Goal: Task Accomplishment & Management: Use online tool/utility

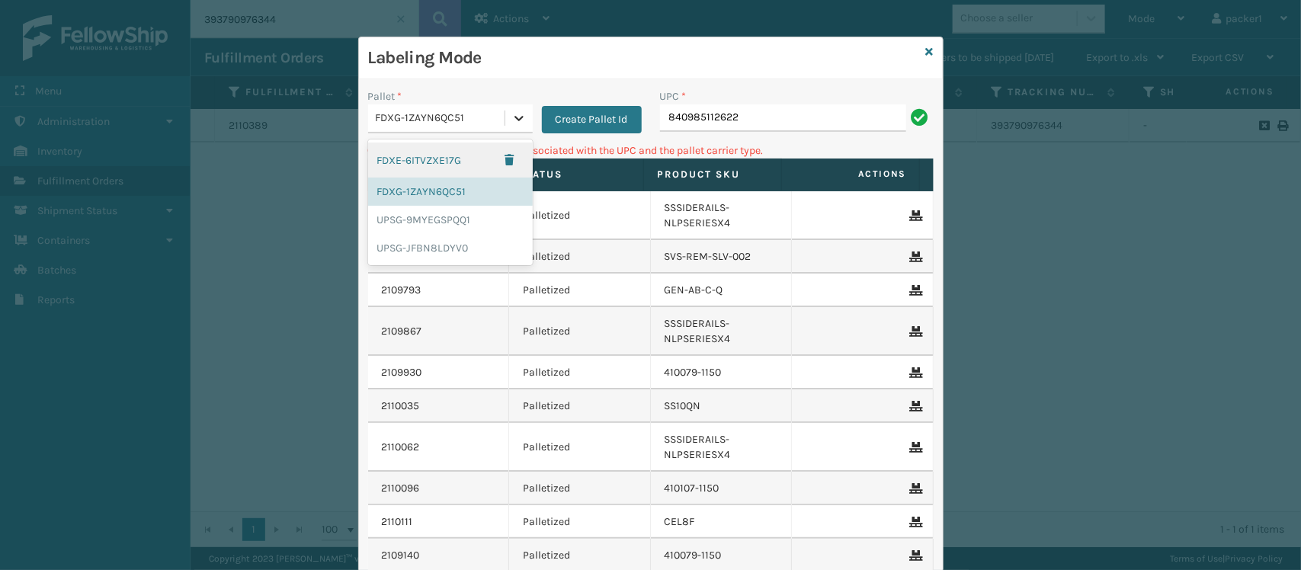
click at [513, 122] on icon at bounding box center [518, 118] width 15 height 15
click at [467, 232] on div "UPSG-9MYEGSPQQ1" at bounding box center [450, 220] width 165 height 28
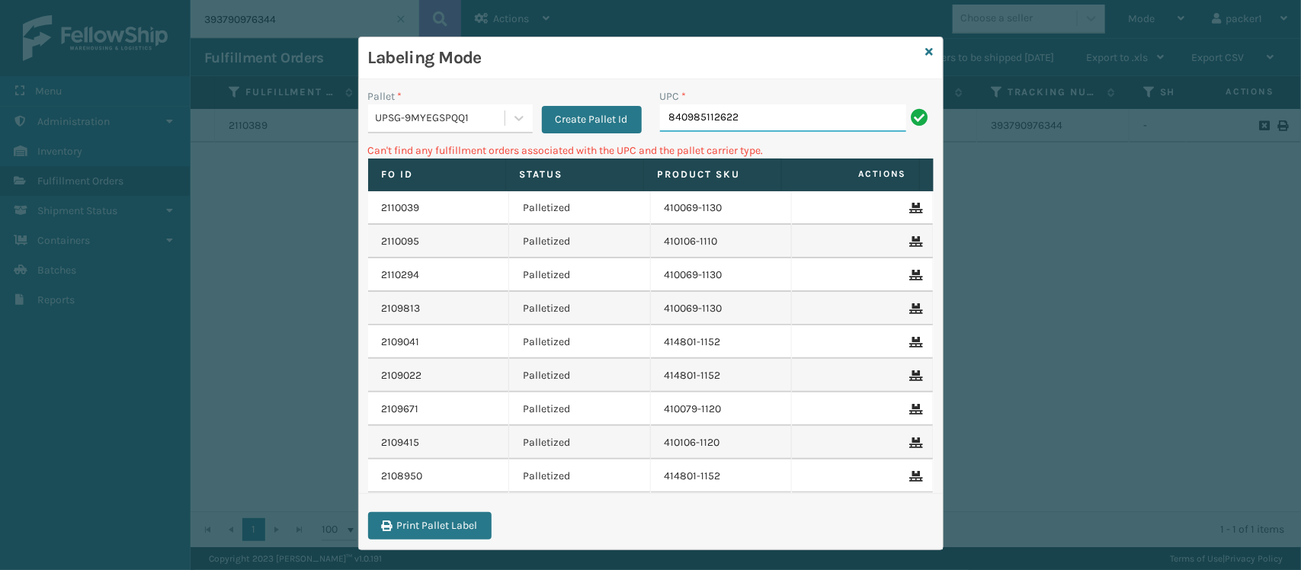
click at [744, 118] on input "840985112622" at bounding box center [783, 117] width 246 height 27
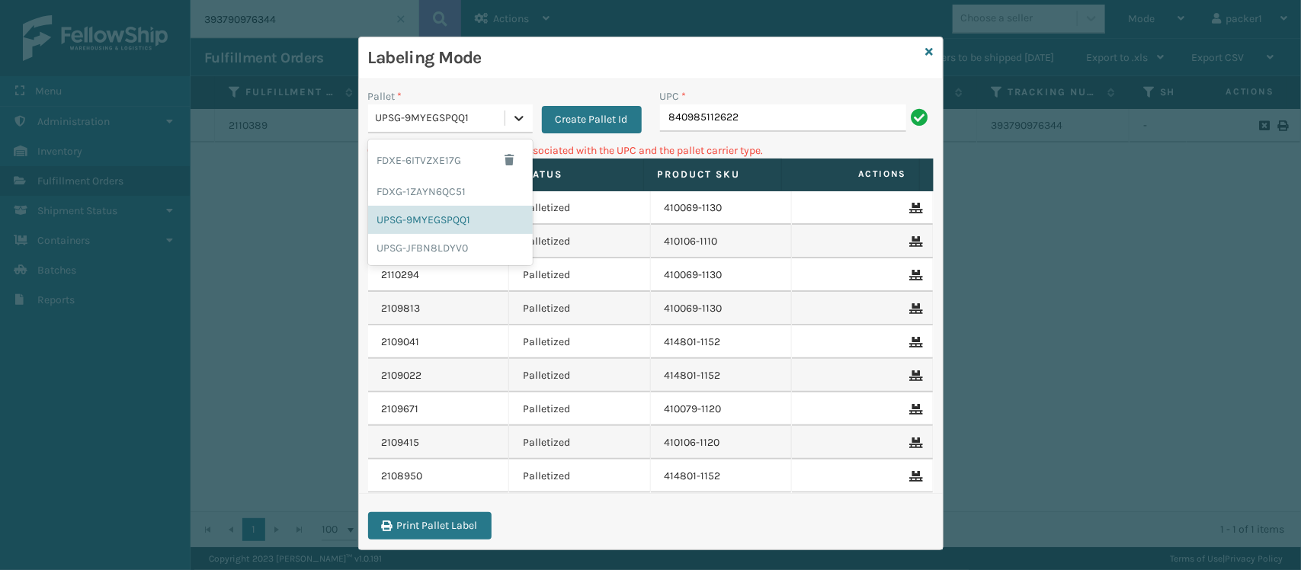
click at [511, 116] on icon at bounding box center [518, 118] width 15 height 15
click at [465, 195] on div "FDXG-1ZAYN6QC51" at bounding box center [450, 192] width 165 height 28
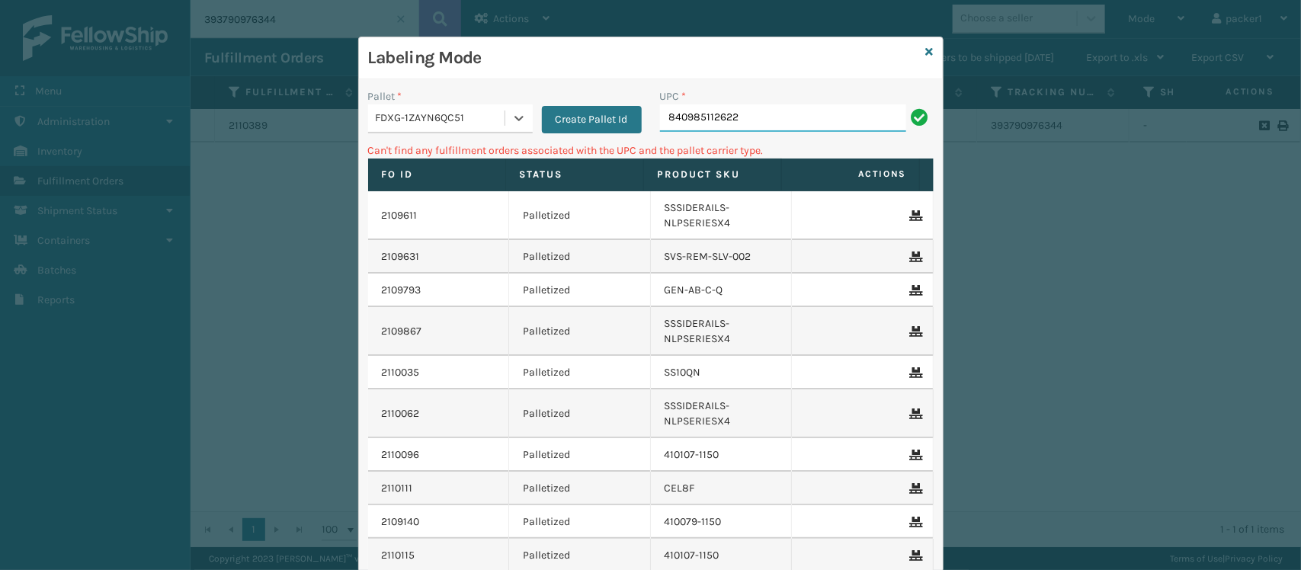
click at [748, 111] on input "840985112622" at bounding box center [783, 117] width 246 height 27
click at [514, 120] on icon at bounding box center [518, 118] width 9 height 5
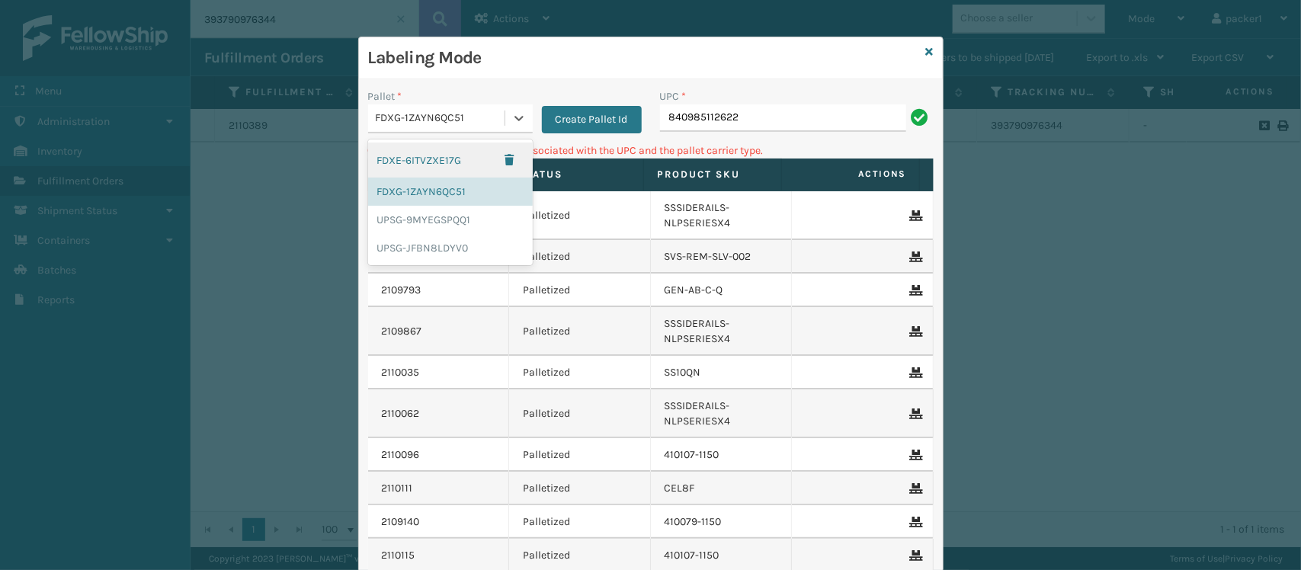
click at [461, 156] on div "FDXE-6ITVZXE17G" at bounding box center [450, 160] width 165 height 35
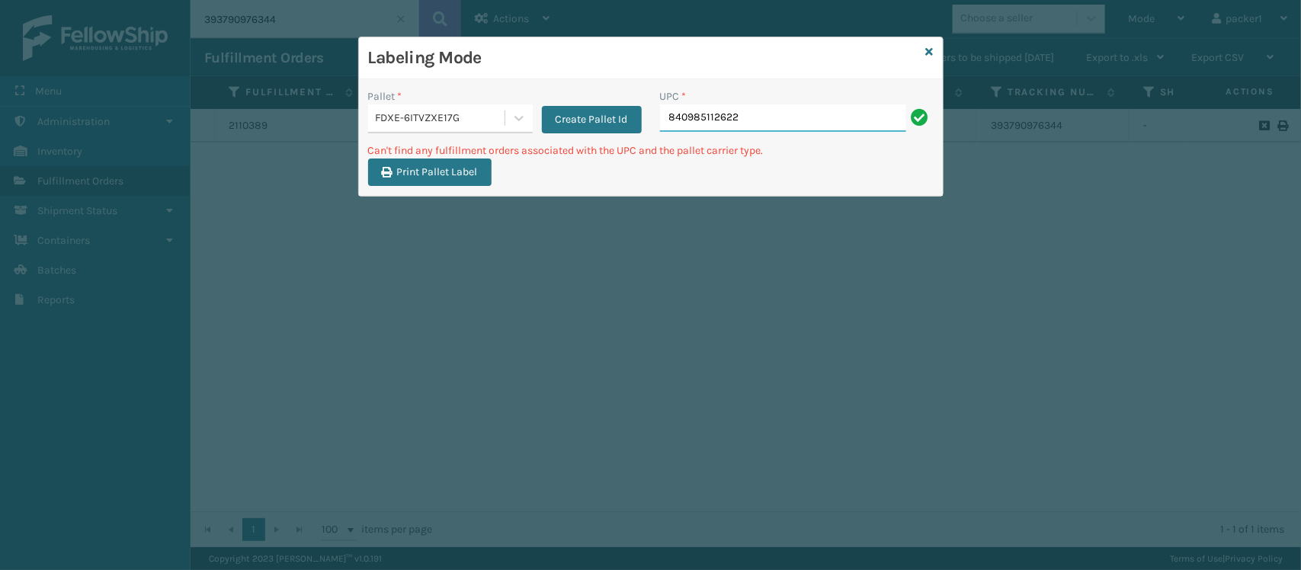
click at [758, 119] on input "840985112622" at bounding box center [783, 117] width 246 height 27
click at [516, 119] on icon at bounding box center [518, 118] width 9 height 5
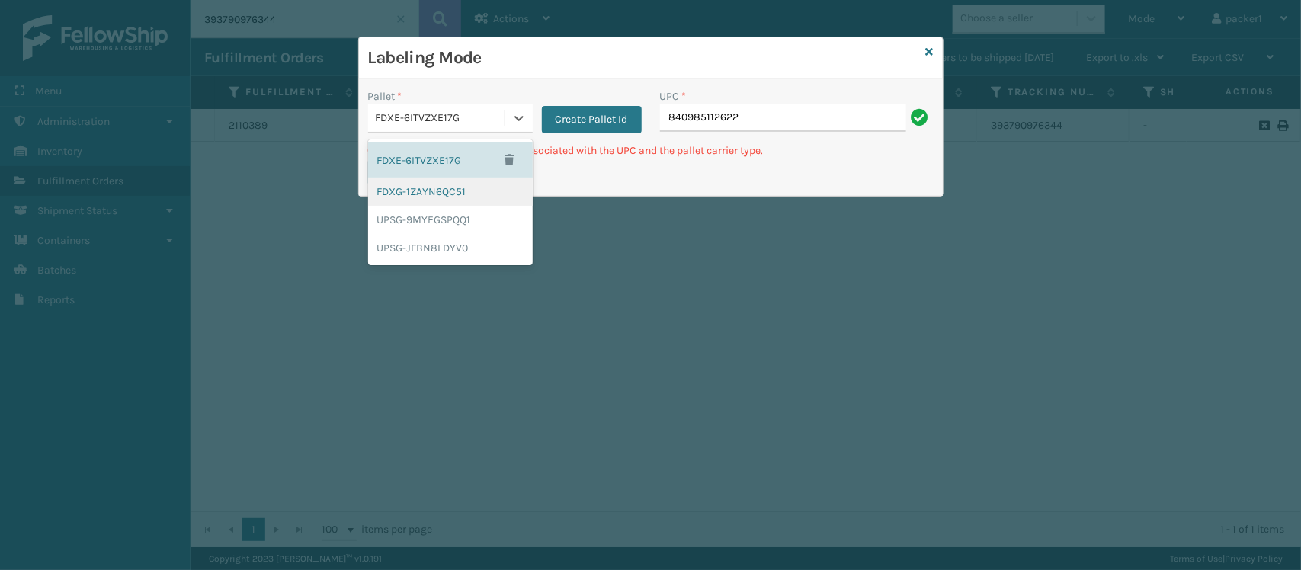
click at [476, 185] on div "FDXG-1ZAYN6QC51" at bounding box center [450, 192] width 165 height 28
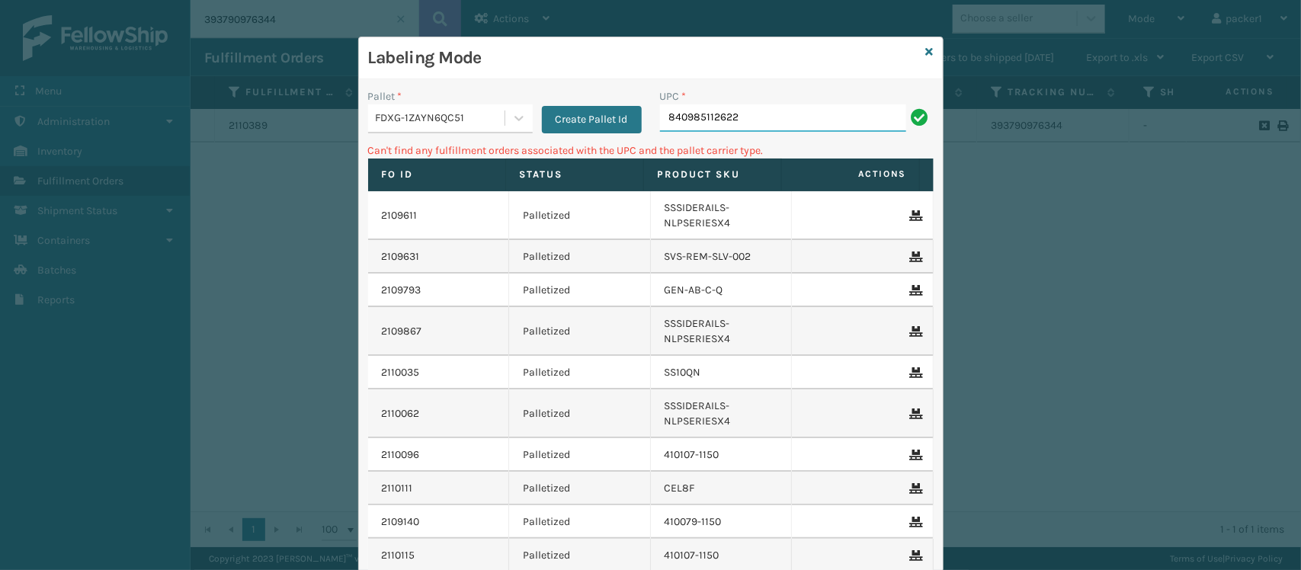
click at [761, 111] on input "840985112622" at bounding box center [783, 117] width 246 height 27
type input "8"
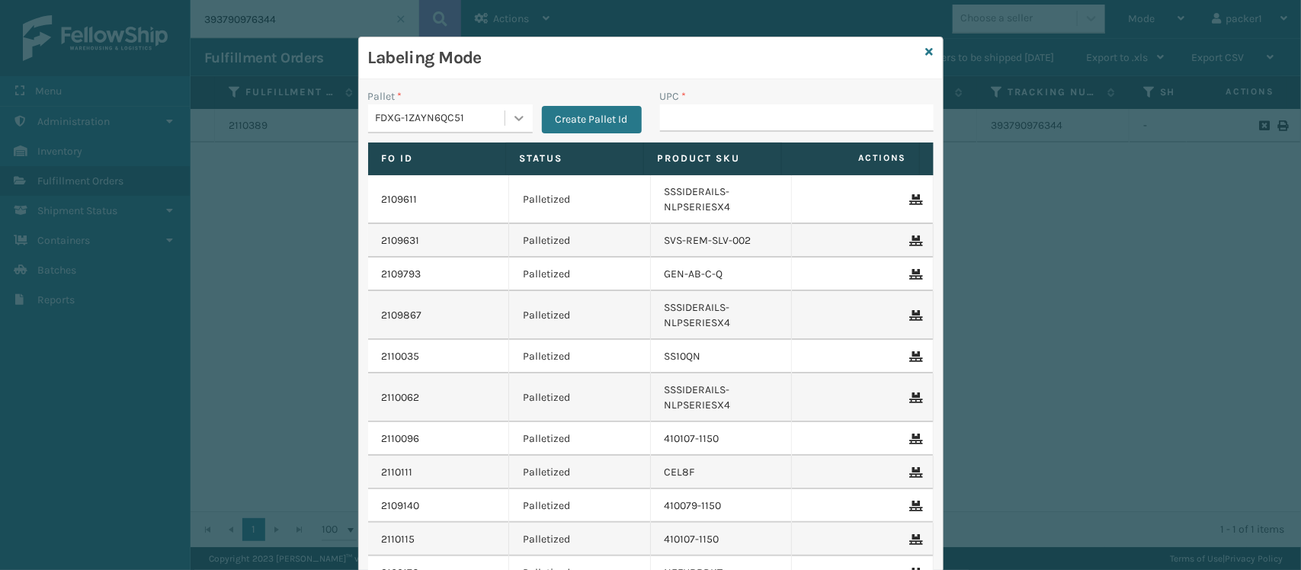
click at [511, 111] on icon at bounding box center [518, 118] width 15 height 15
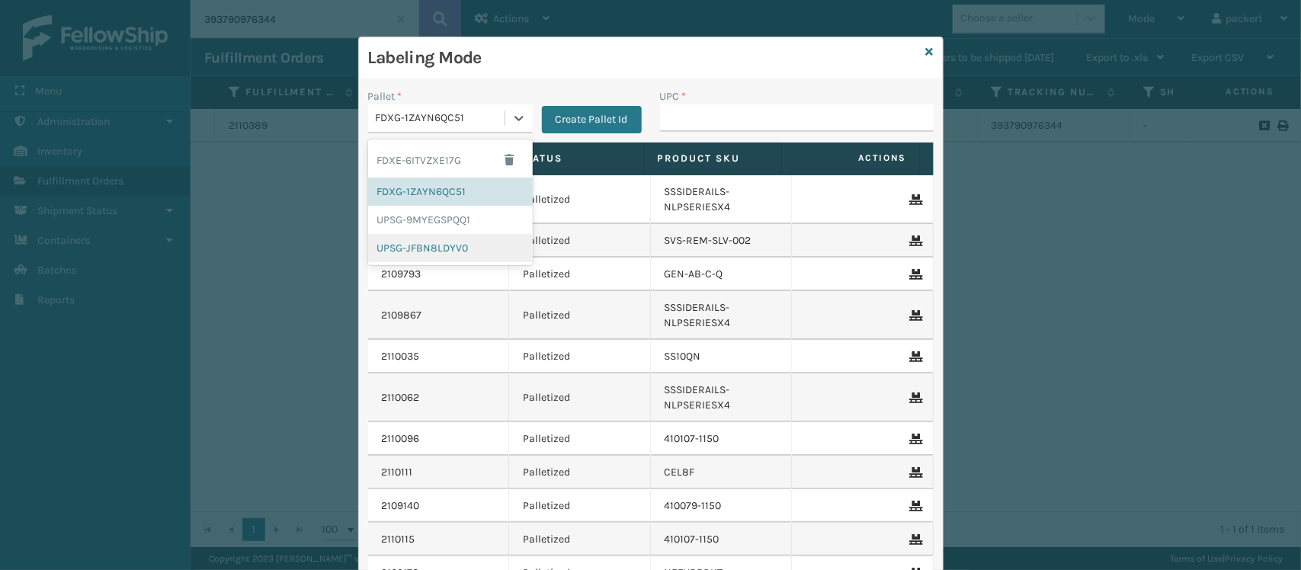
click at [428, 252] on div "UPSG-JFBN8LDYV0" at bounding box center [450, 248] width 165 height 28
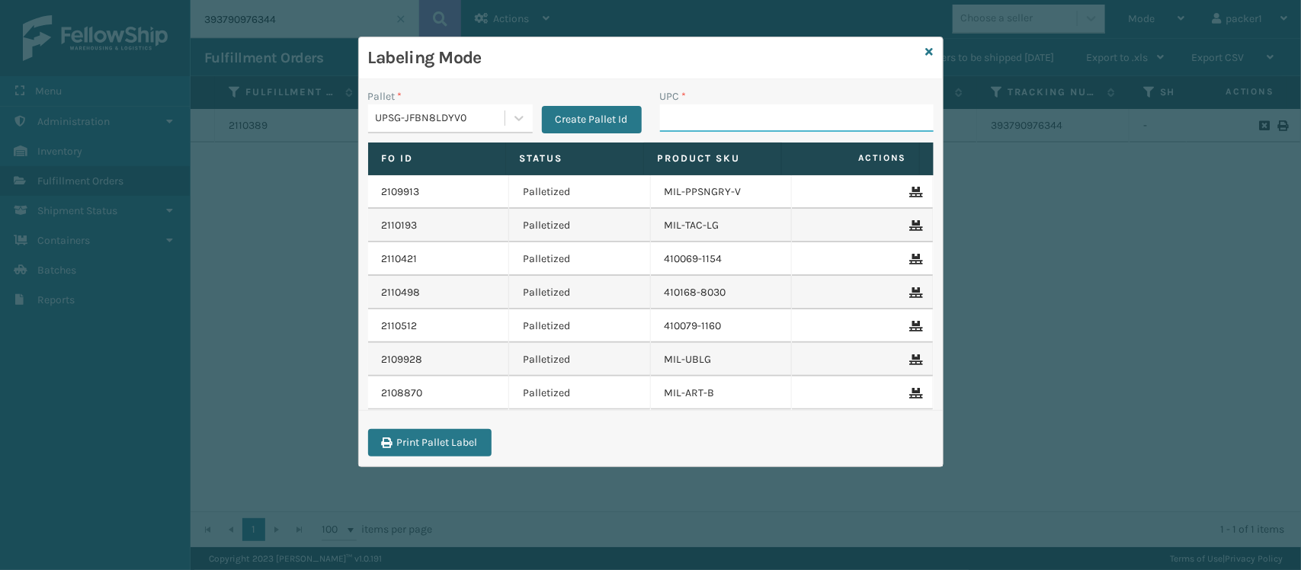
click at [676, 117] on input "UPC *" at bounding box center [797, 117] width 274 height 27
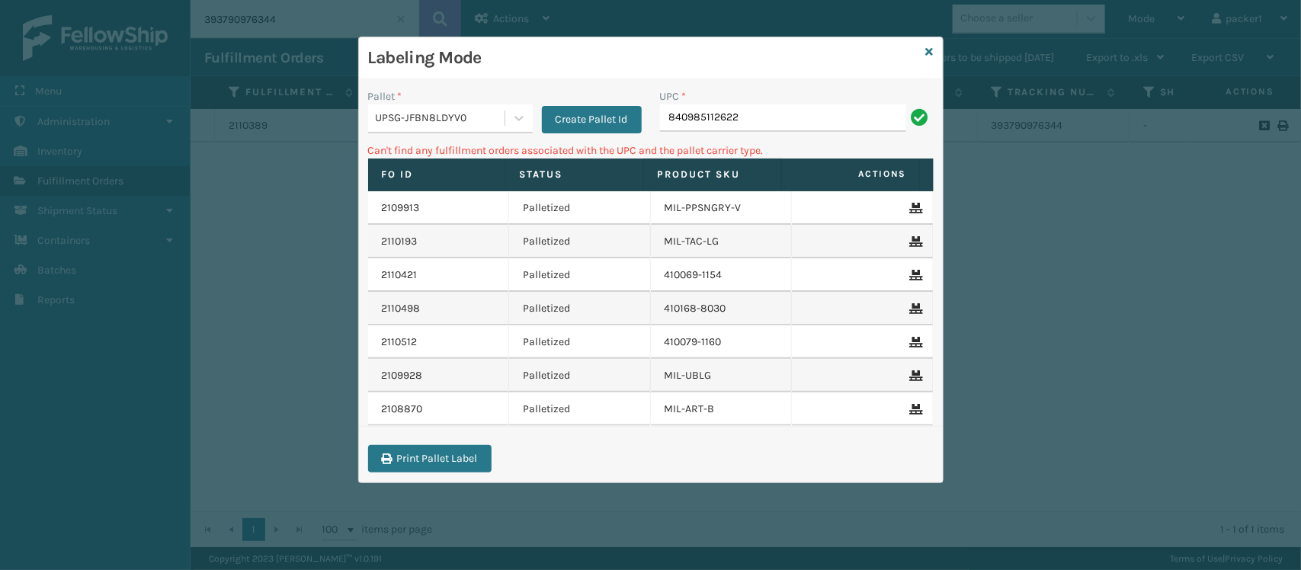
click at [502, 120] on div "UPSG-JFBN8LDYV0" at bounding box center [441, 119] width 130 height 16
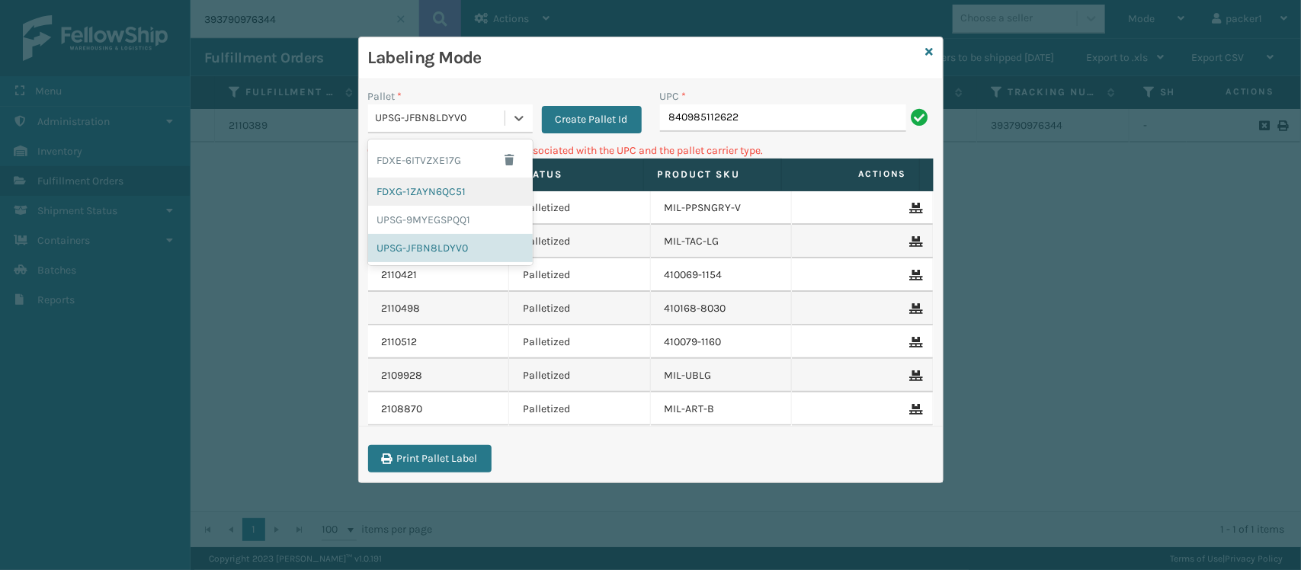
click at [486, 191] on div "FDXG-1ZAYN6QC51" at bounding box center [450, 192] width 165 height 28
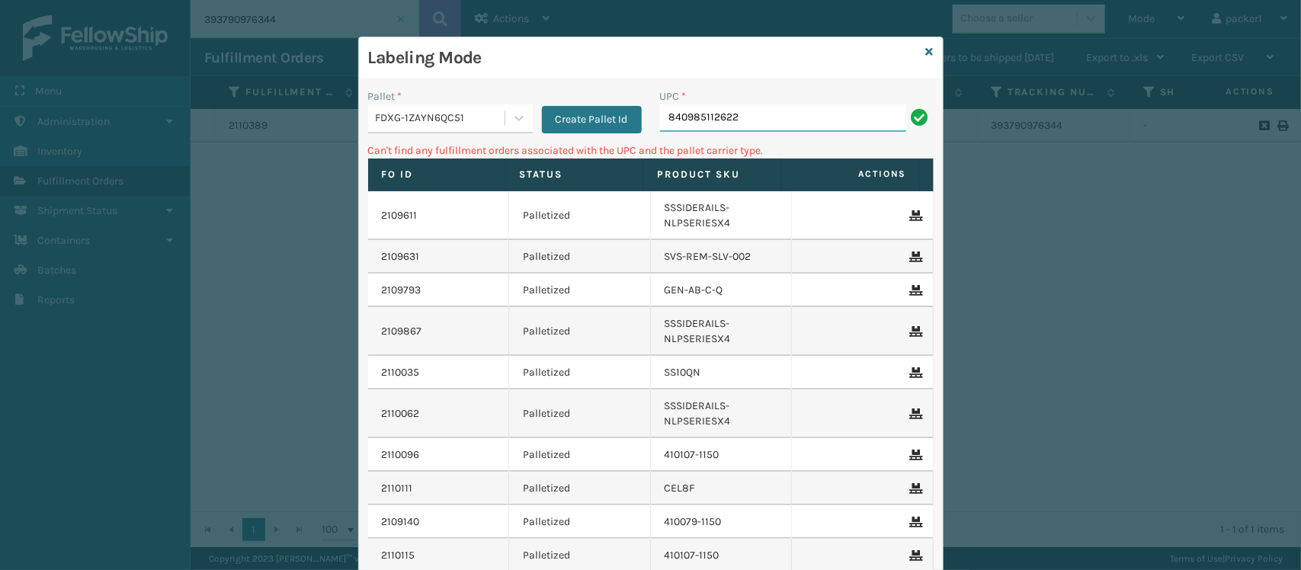
click at [757, 124] on input "840985112622" at bounding box center [783, 117] width 246 height 27
type input "8"
click at [514, 124] on icon at bounding box center [518, 118] width 15 height 15
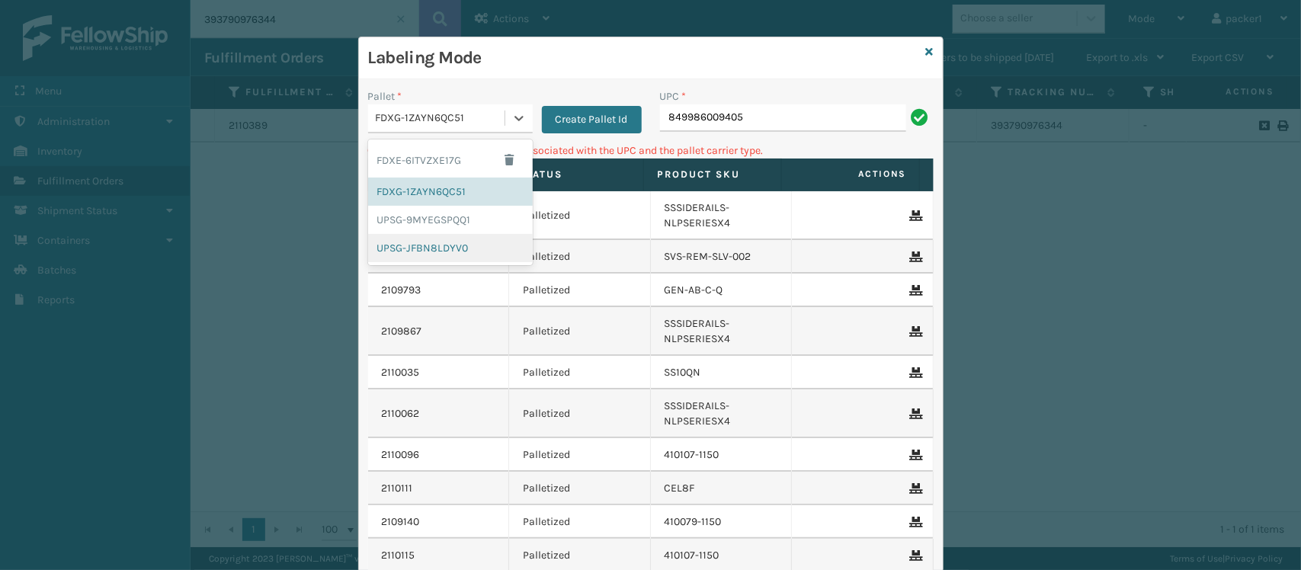
click at [450, 234] on div "UPSG-JFBN8LDYV0" at bounding box center [450, 248] width 165 height 28
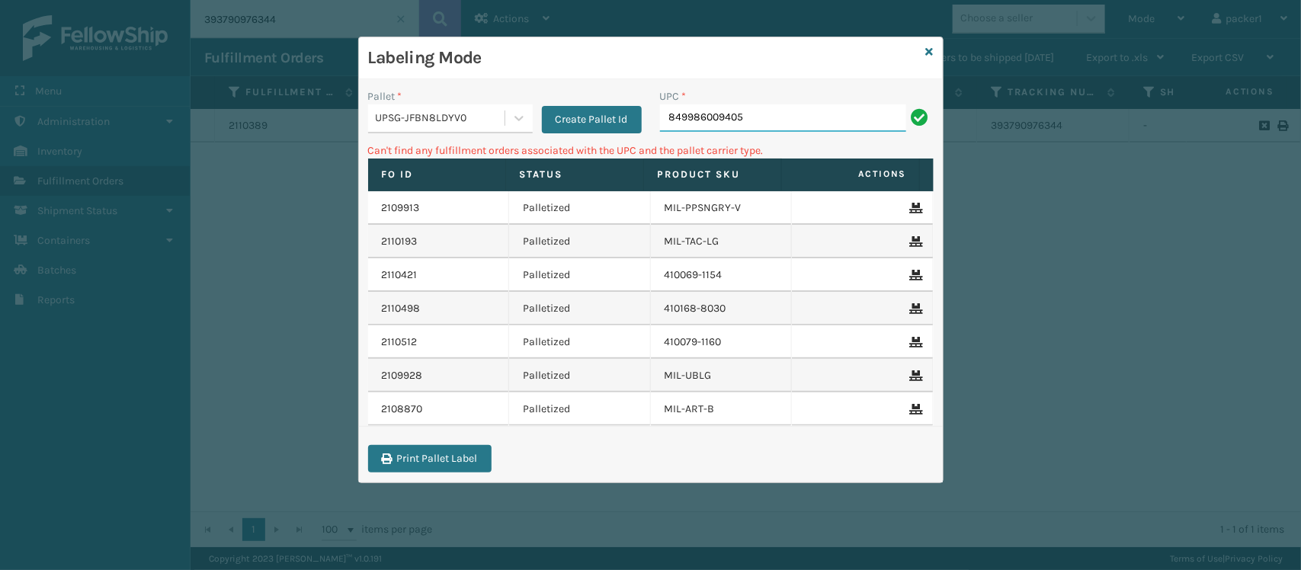
click at [768, 115] on input "849986009405" at bounding box center [783, 117] width 246 height 27
click at [776, 130] on input "849986014034" at bounding box center [783, 117] width 246 height 27
type input "8"
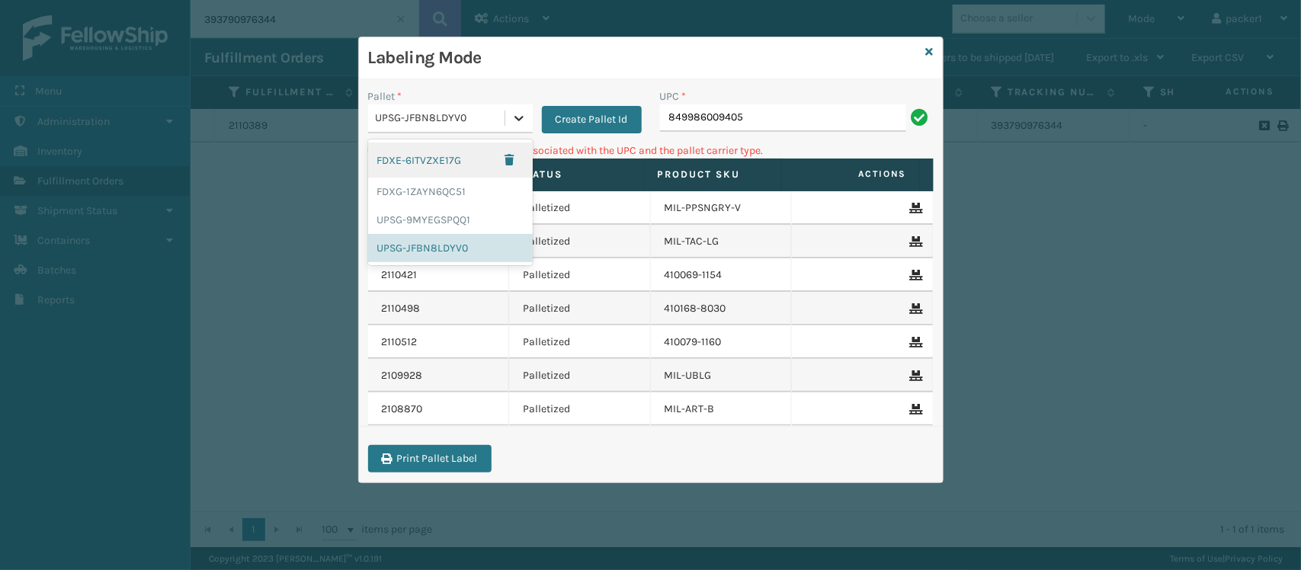
click at [518, 120] on icon at bounding box center [518, 118] width 9 height 5
click at [459, 202] on div "FDXG-1ZAYN6QC51" at bounding box center [450, 192] width 165 height 28
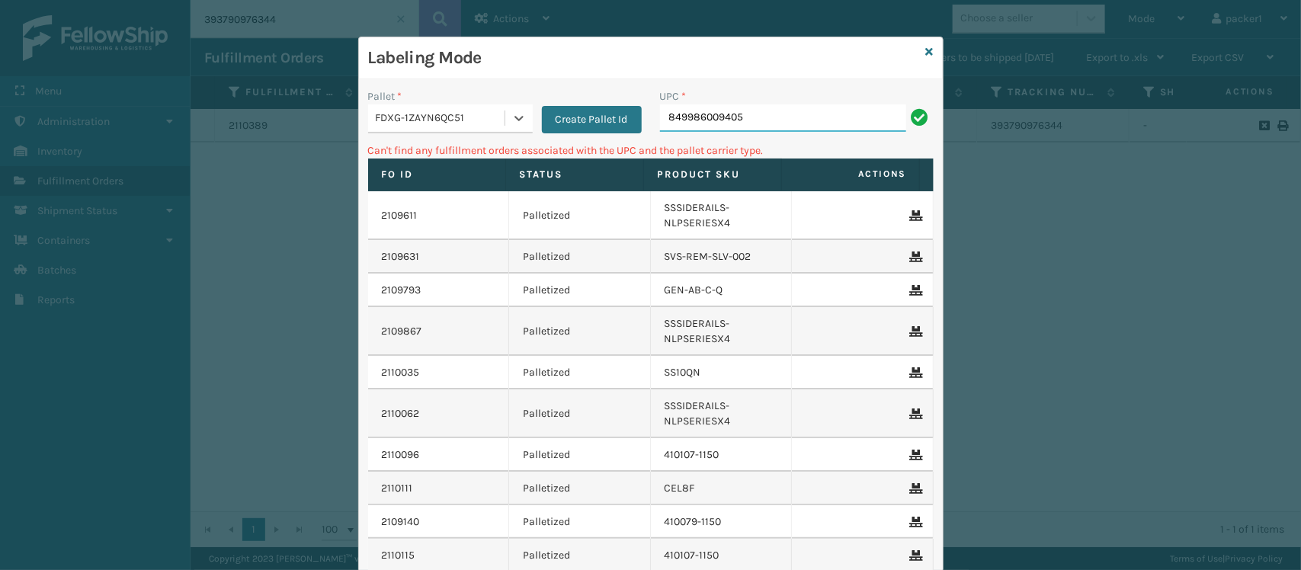
click at [777, 120] on input "849986009405" at bounding box center [783, 117] width 246 height 27
type input "8"
click at [514, 120] on icon at bounding box center [518, 118] width 9 height 5
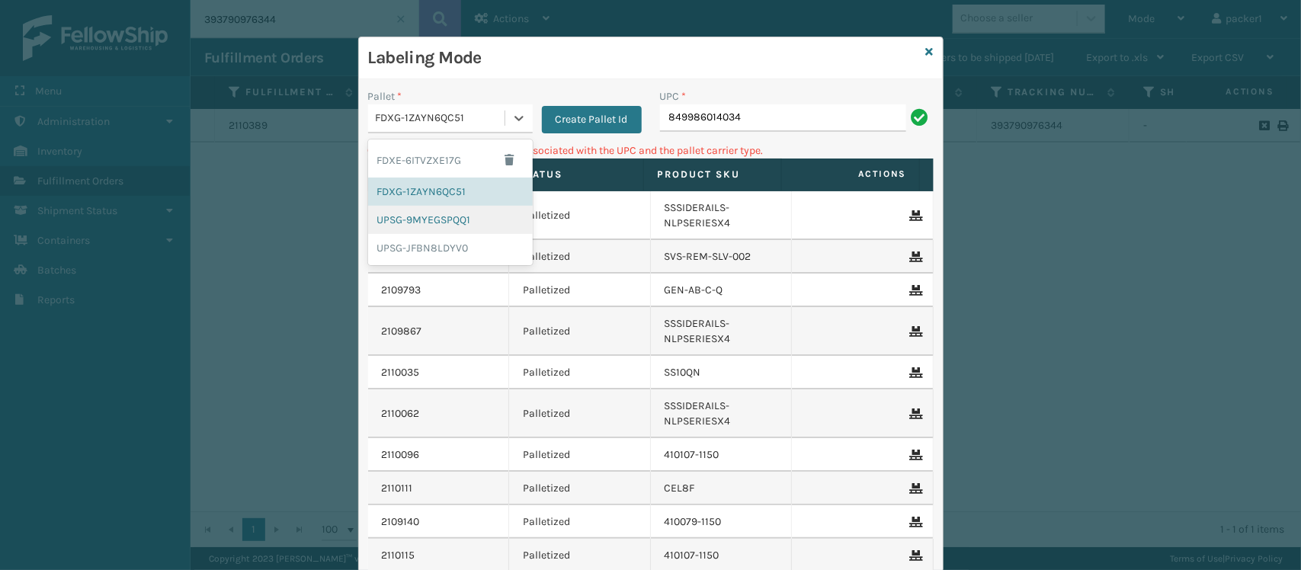
click at [460, 225] on div "UPSG-9MYEGSPQQ1" at bounding box center [450, 220] width 165 height 28
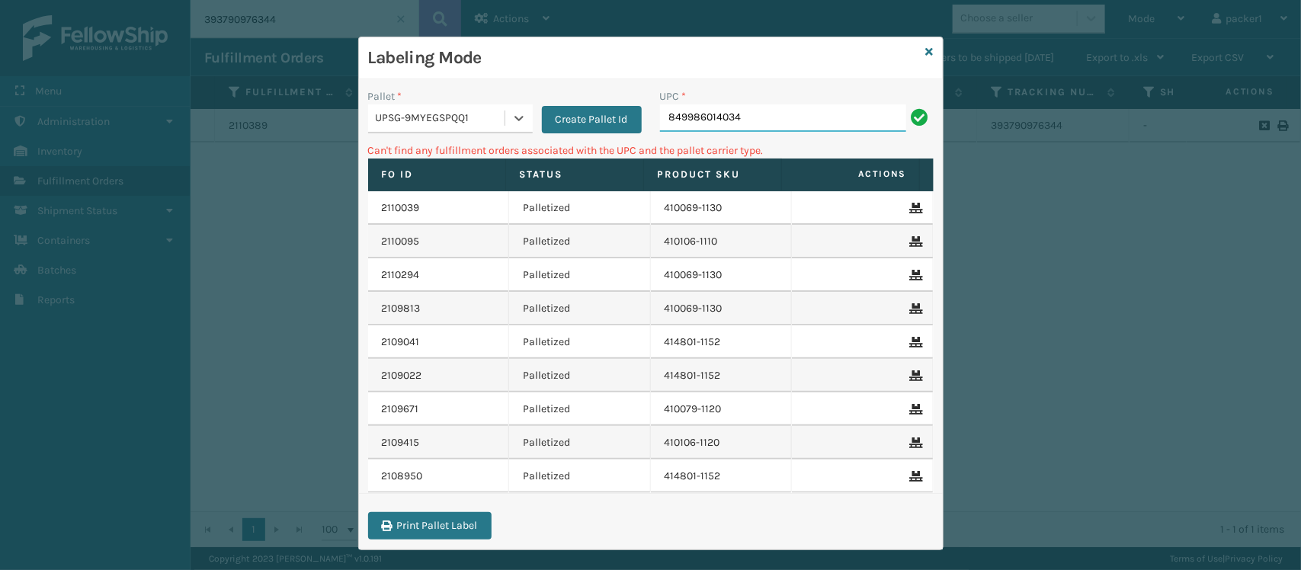
click at [748, 128] on input "849986014034" at bounding box center [783, 117] width 246 height 27
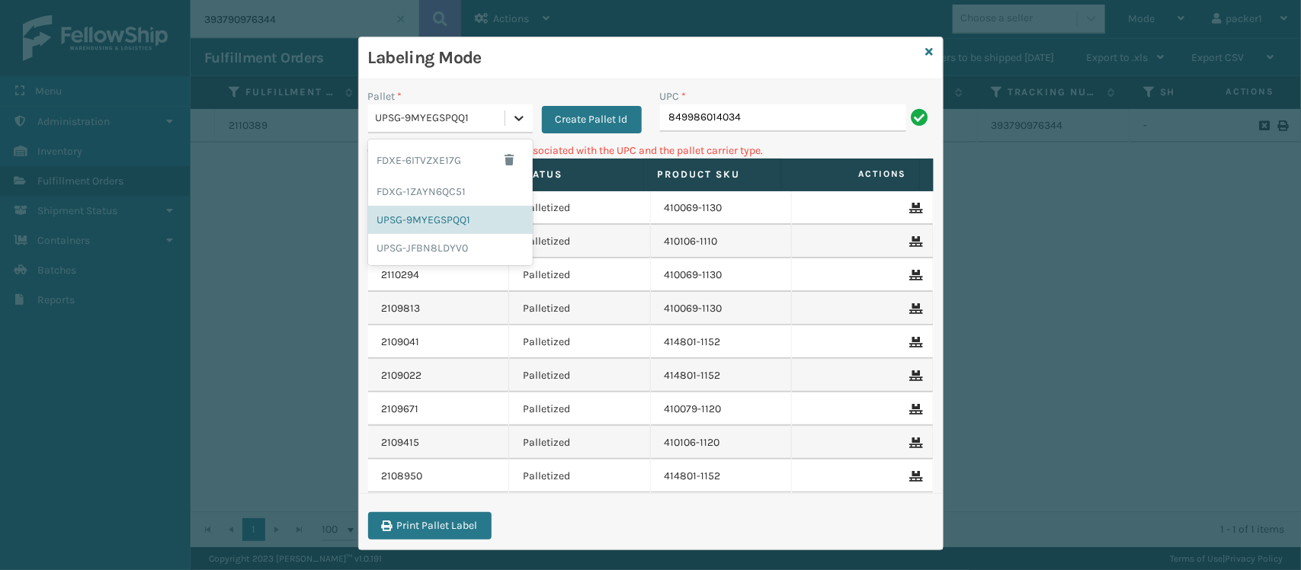
click at [505, 119] on div at bounding box center [518, 117] width 27 height 27
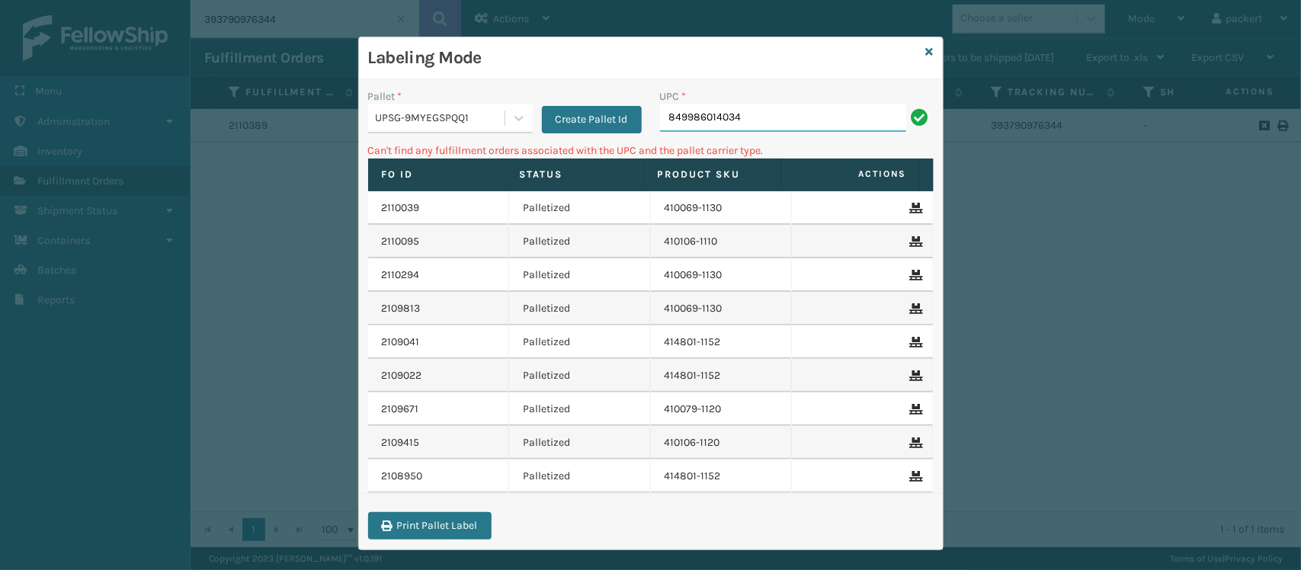
click at [736, 115] on input "849986014034" at bounding box center [783, 117] width 246 height 27
type input "8"
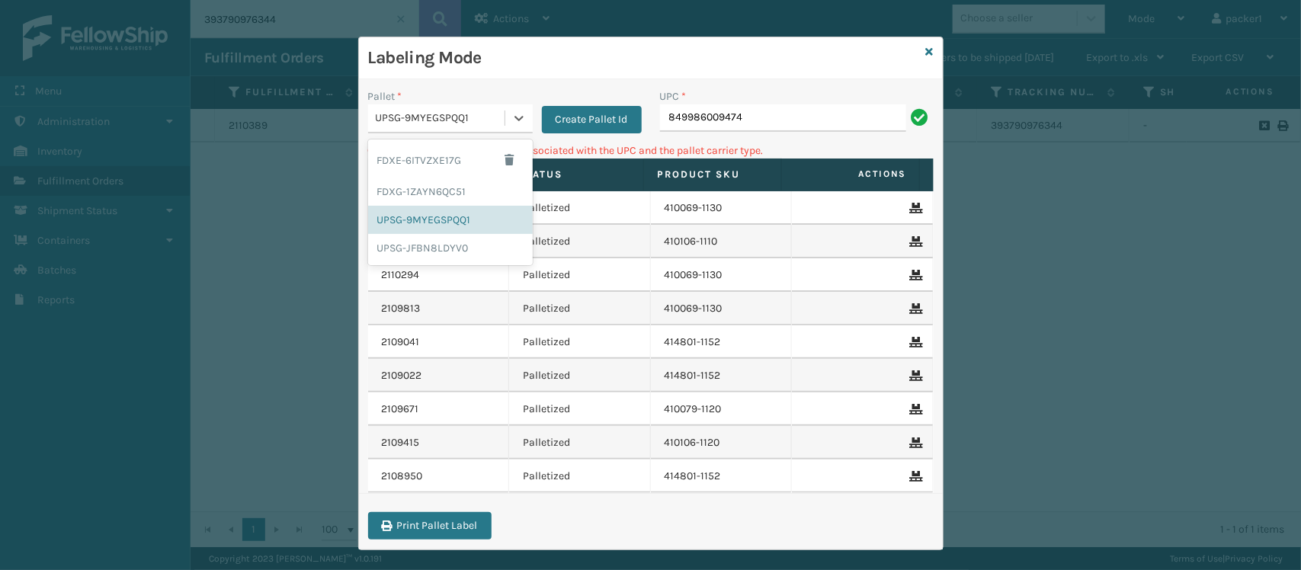
click at [446, 112] on div "UPSG-9MYEGSPQQ1" at bounding box center [441, 119] width 130 height 16
click at [412, 197] on div "FDXG-1ZAYN6QC51" at bounding box center [450, 192] width 165 height 28
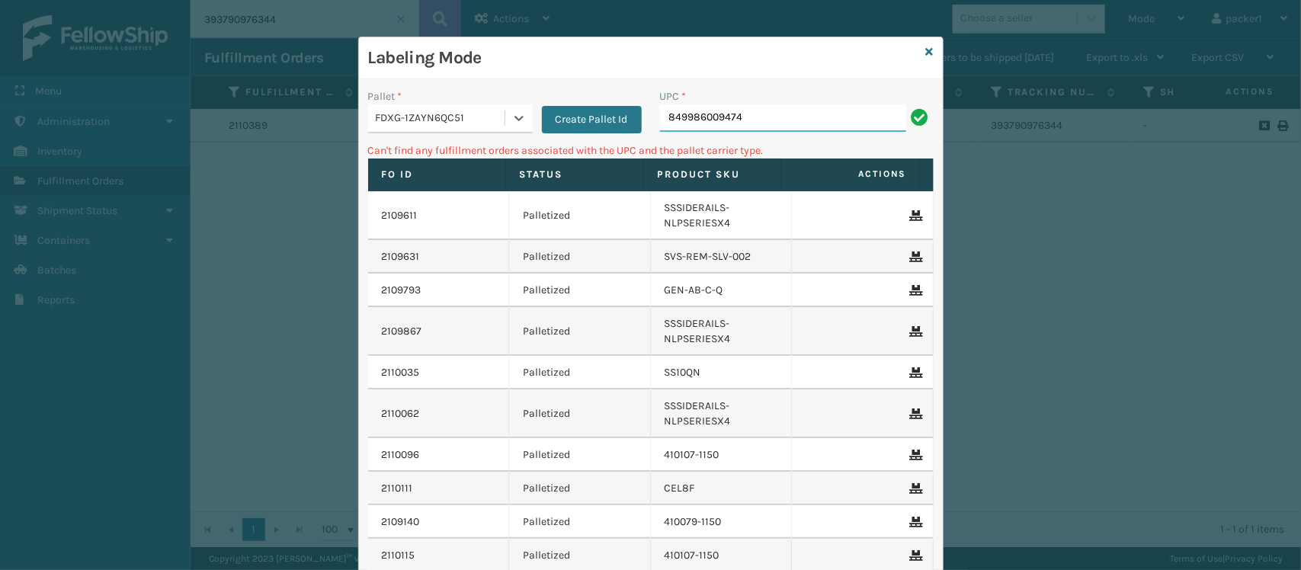
click at [758, 107] on input "849986009474" at bounding box center [783, 117] width 246 height 27
type input "8"
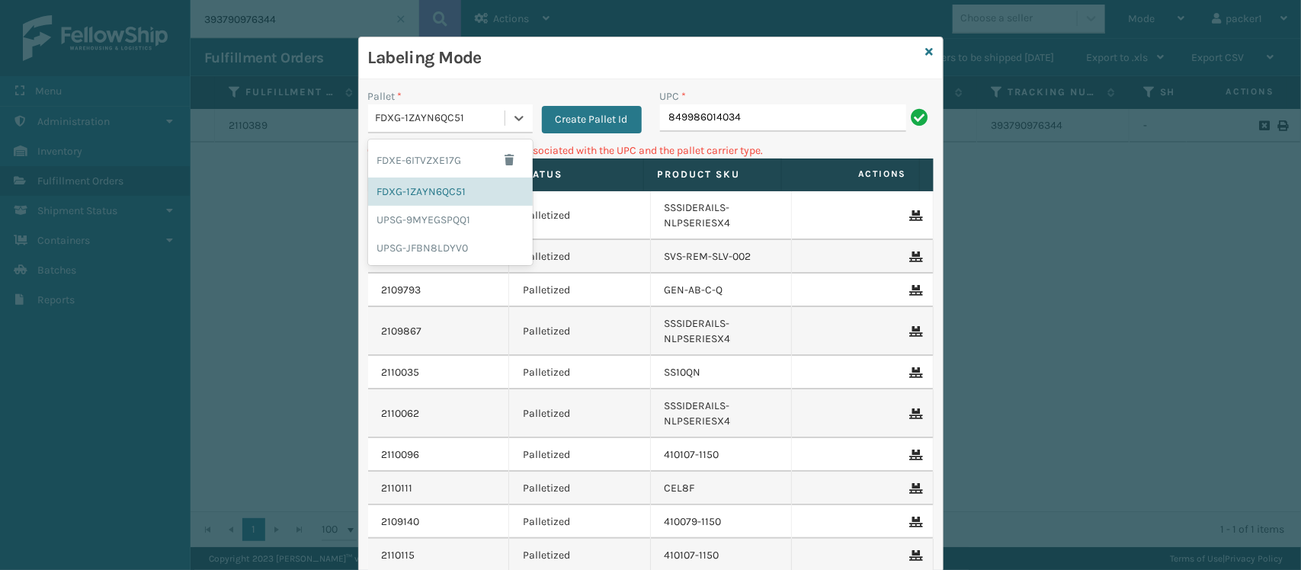
click at [469, 120] on div "FDXG-1ZAYN6QC51" at bounding box center [441, 119] width 130 height 16
click at [417, 234] on div "UPSG-JFBN8LDYV0" at bounding box center [450, 248] width 165 height 28
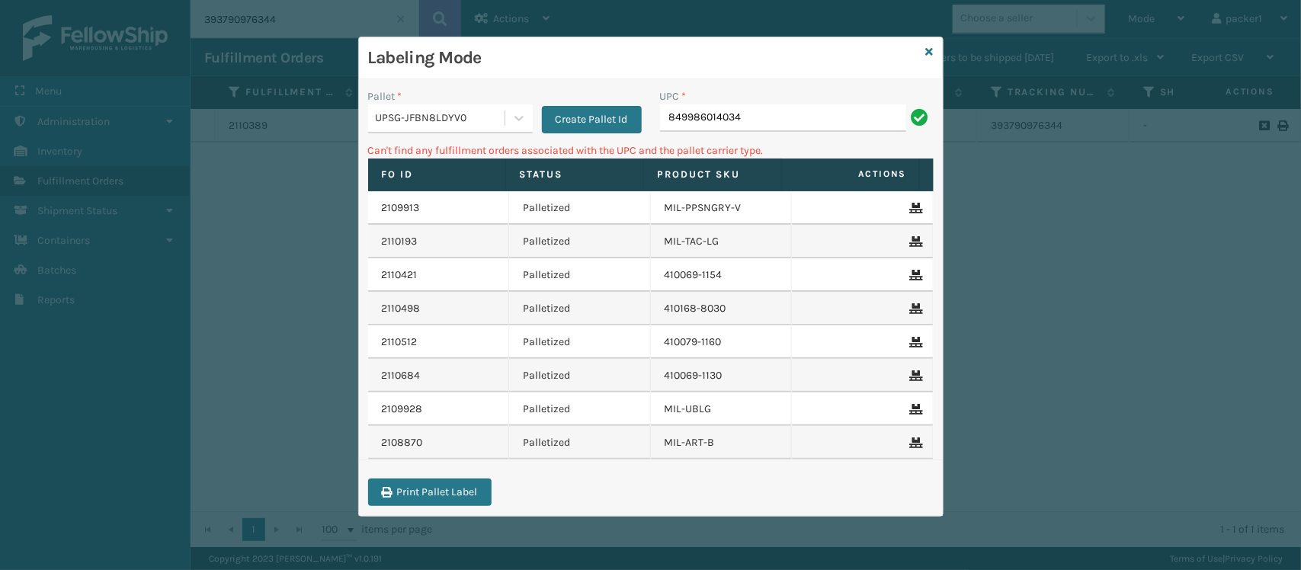
click at [748, 138] on div "UPC * 849986014034" at bounding box center [797, 115] width 292 height 54
click at [748, 126] on input "849986014034" at bounding box center [783, 117] width 246 height 27
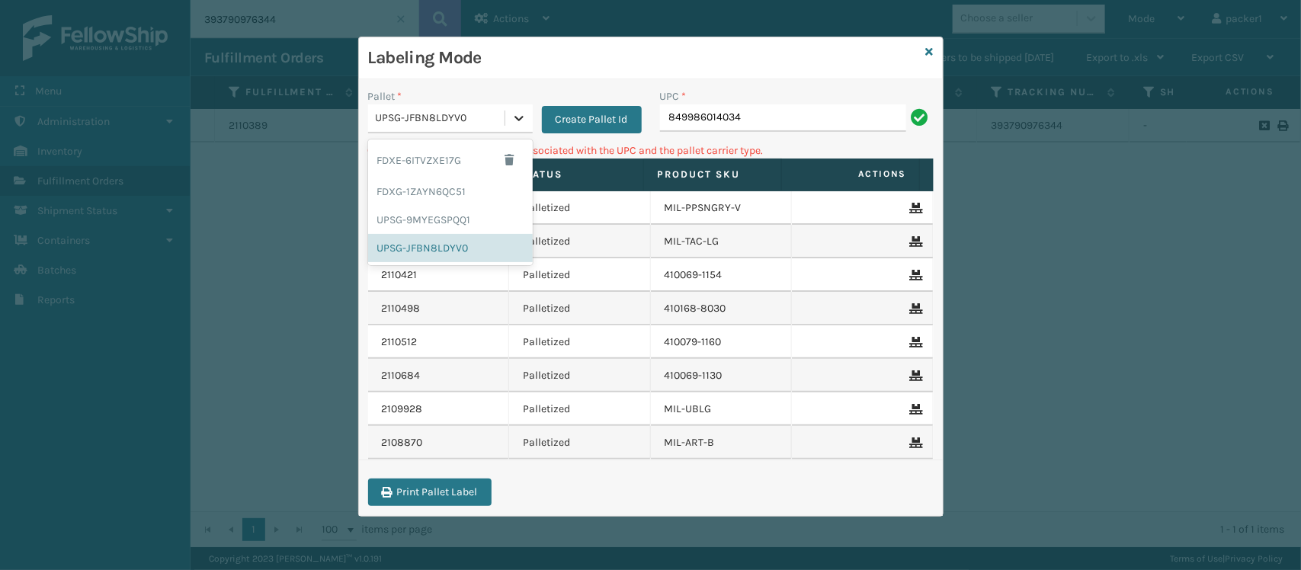
click at [515, 120] on icon at bounding box center [518, 118] width 15 height 15
click at [480, 194] on div "FDXG-1ZAYN6QC51" at bounding box center [450, 192] width 165 height 28
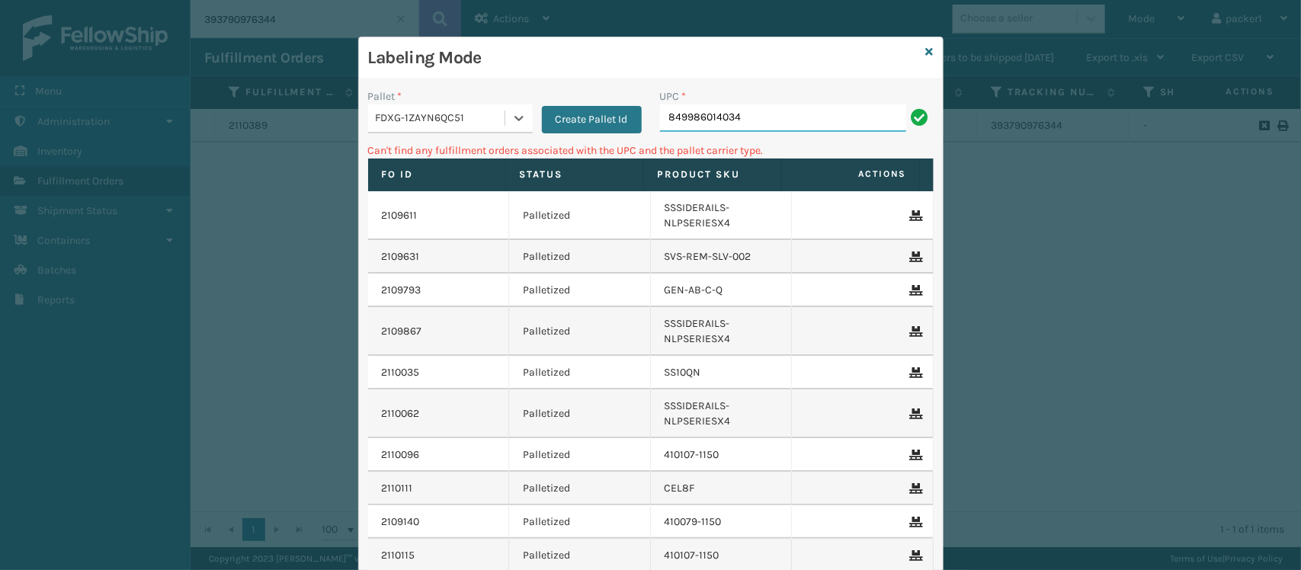
click at [730, 118] on input "849986014034" at bounding box center [783, 117] width 246 height 27
type input "8"
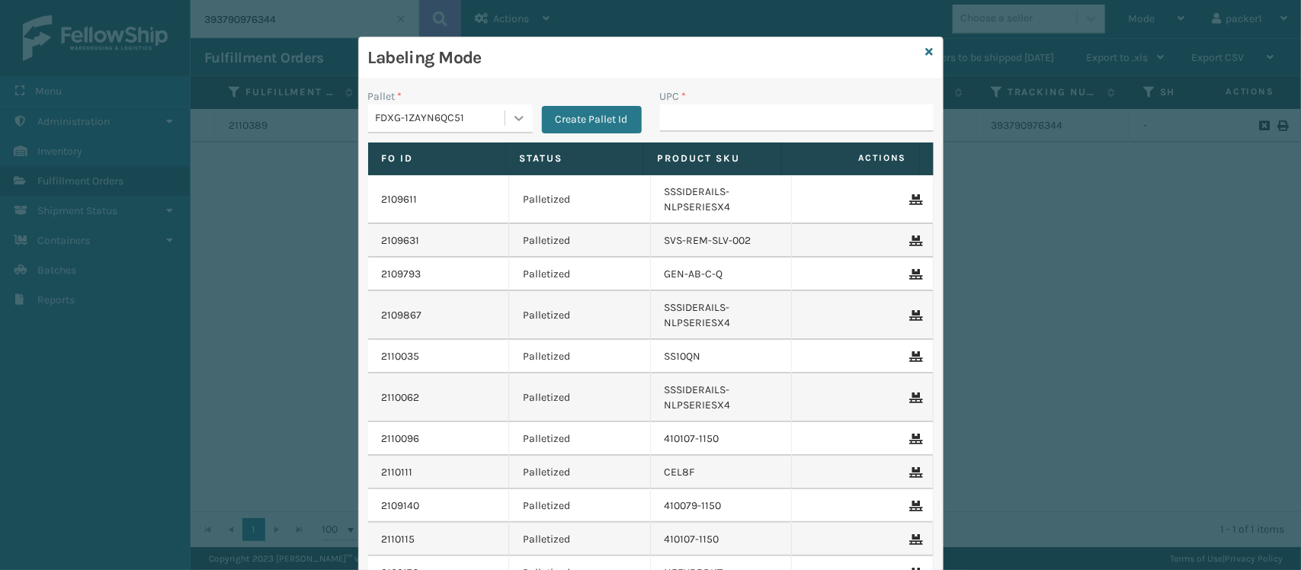
click at [516, 114] on icon at bounding box center [518, 118] width 15 height 15
click at [534, 79] on div "Pallet * FDXG-1ZAYN6QC51 Create Pallet Id UPC * Fo Id Status Product SKU Action…" at bounding box center [651, 374] width 584 height 591
click at [553, 113] on button "Create Pallet Id" at bounding box center [592, 119] width 100 height 27
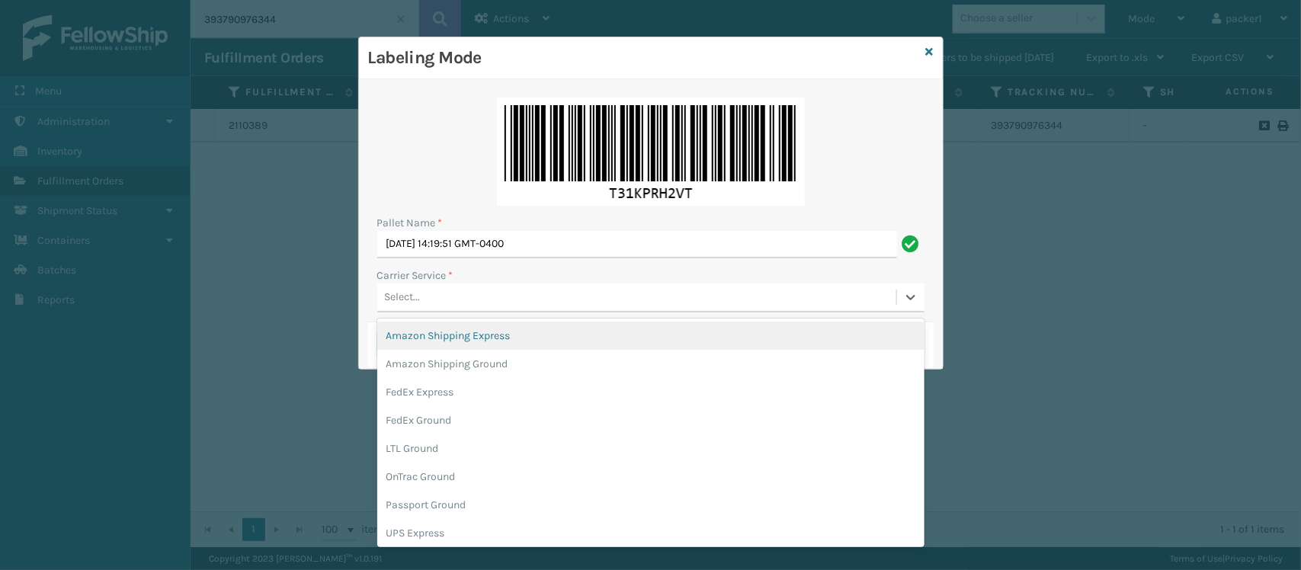
click at [448, 296] on div "Select..." at bounding box center [636, 297] width 519 height 25
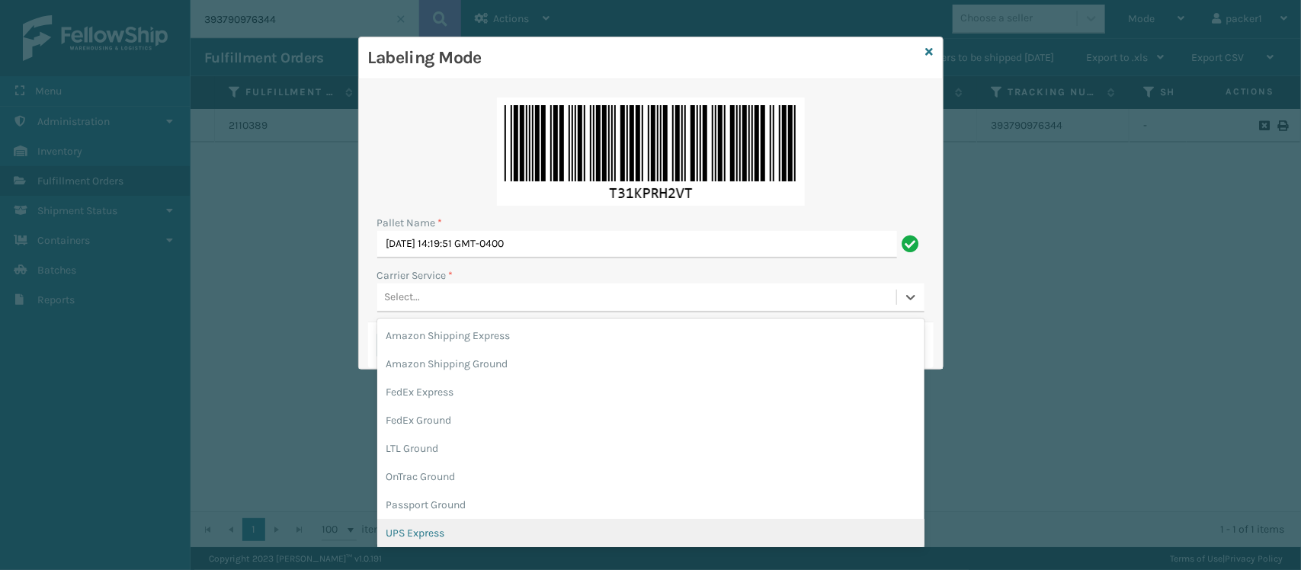
click at [402, 530] on div "UPS Express" at bounding box center [650, 533] width 547 height 28
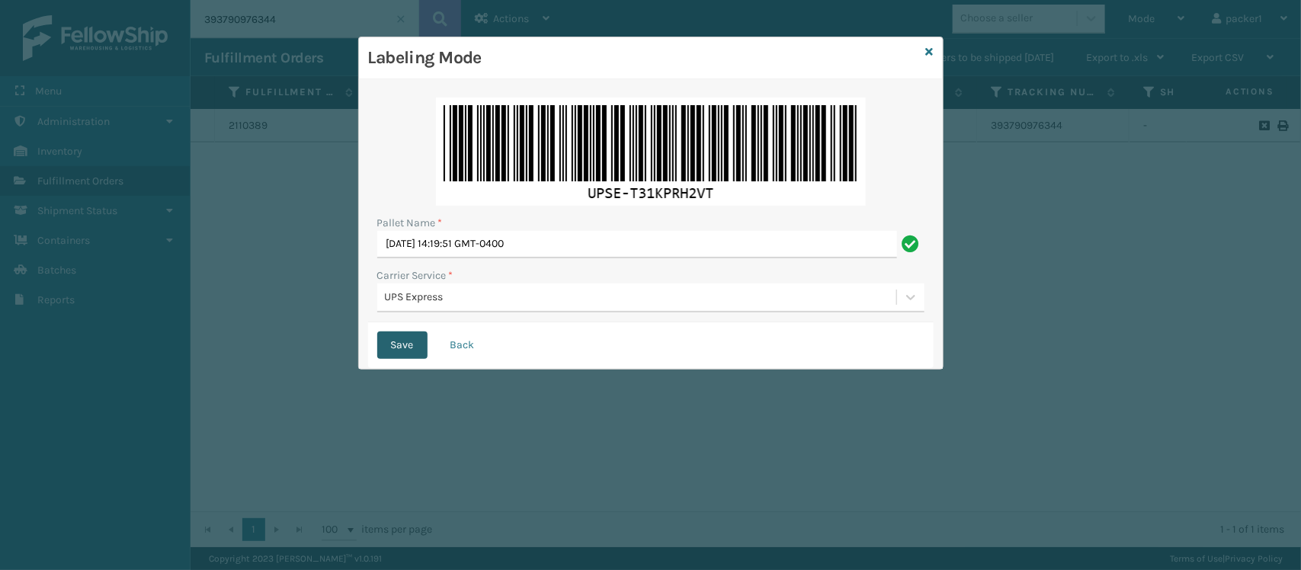
click at [416, 341] on button "Save" at bounding box center [402, 345] width 50 height 27
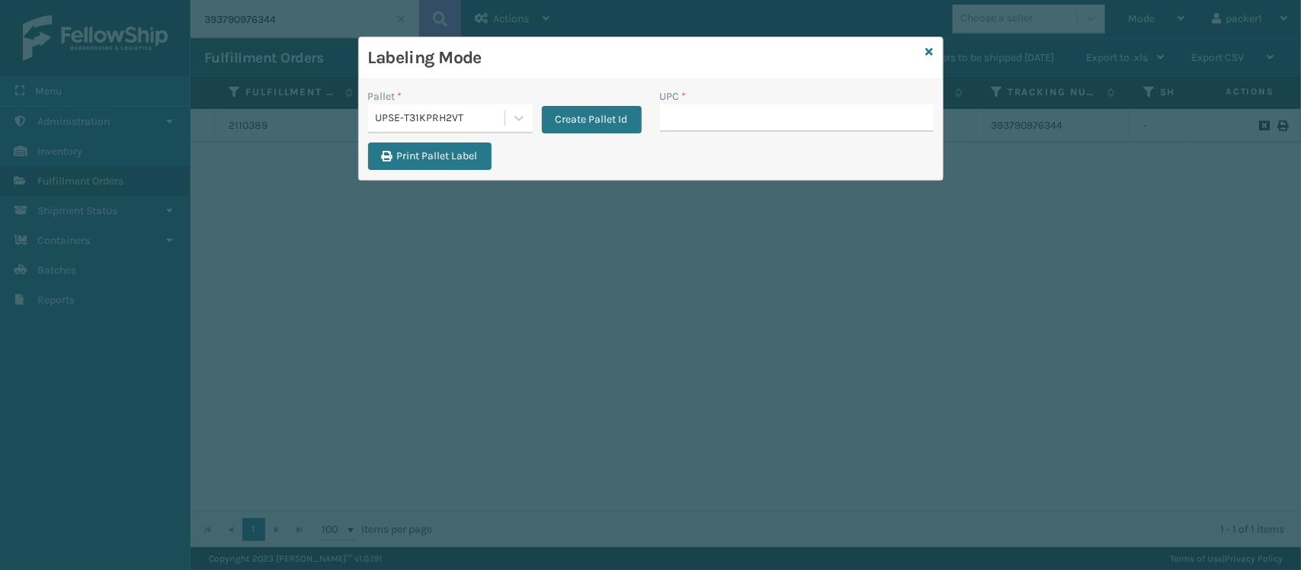
click at [486, 117] on div "UPSE-T31KPRH2VT" at bounding box center [441, 119] width 130 height 16
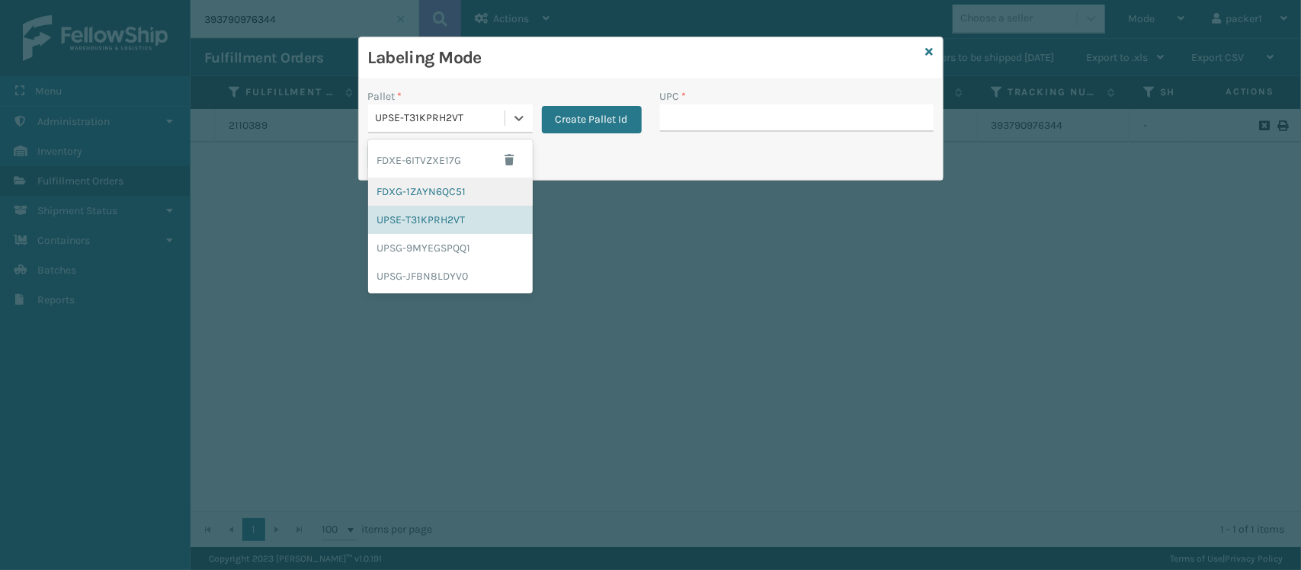
click at [441, 195] on div "FDXG-1ZAYN6QC51" at bounding box center [450, 192] width 165 height 28
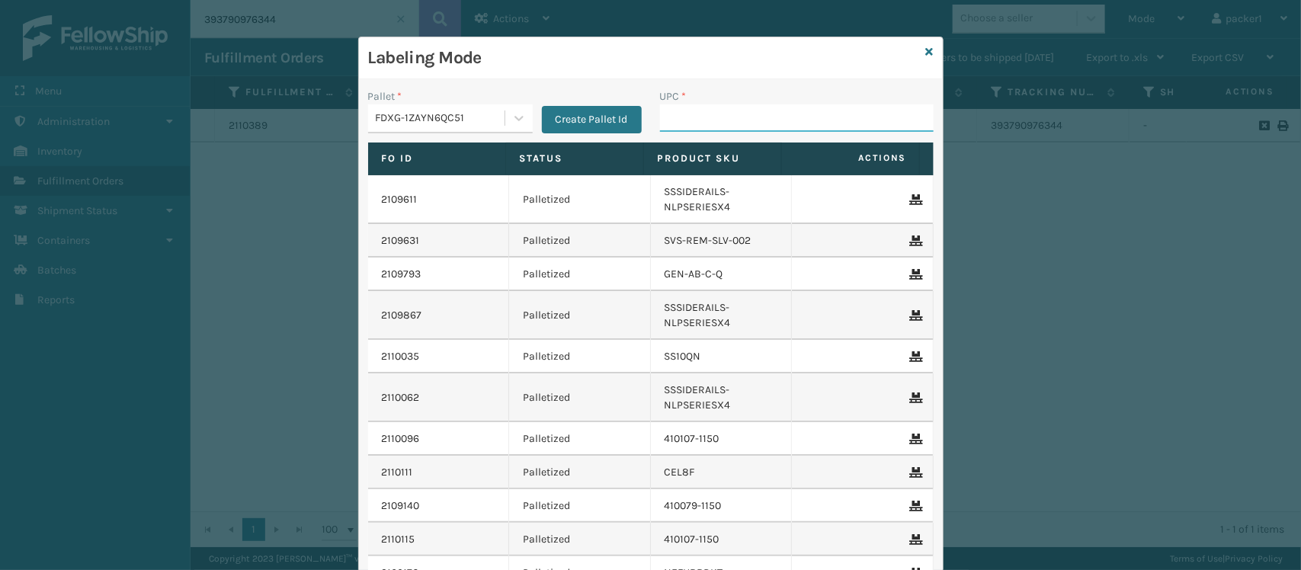
click at [668, 113] on input "UPC *" at bounding box center [797, 117] width 274 height 27
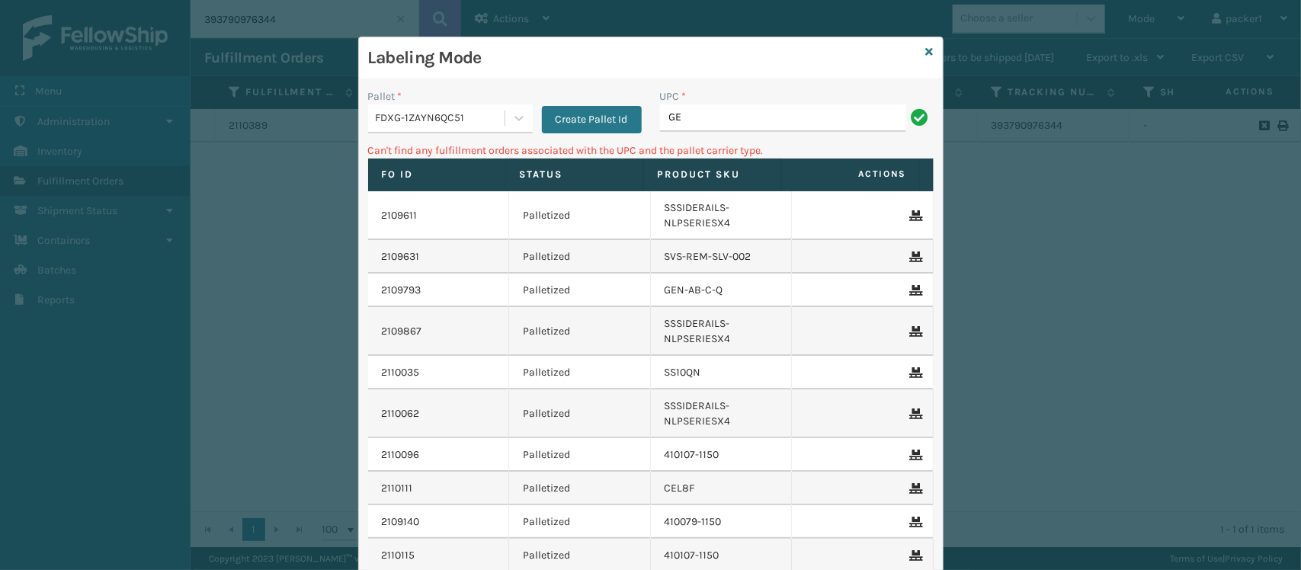
type input "G"
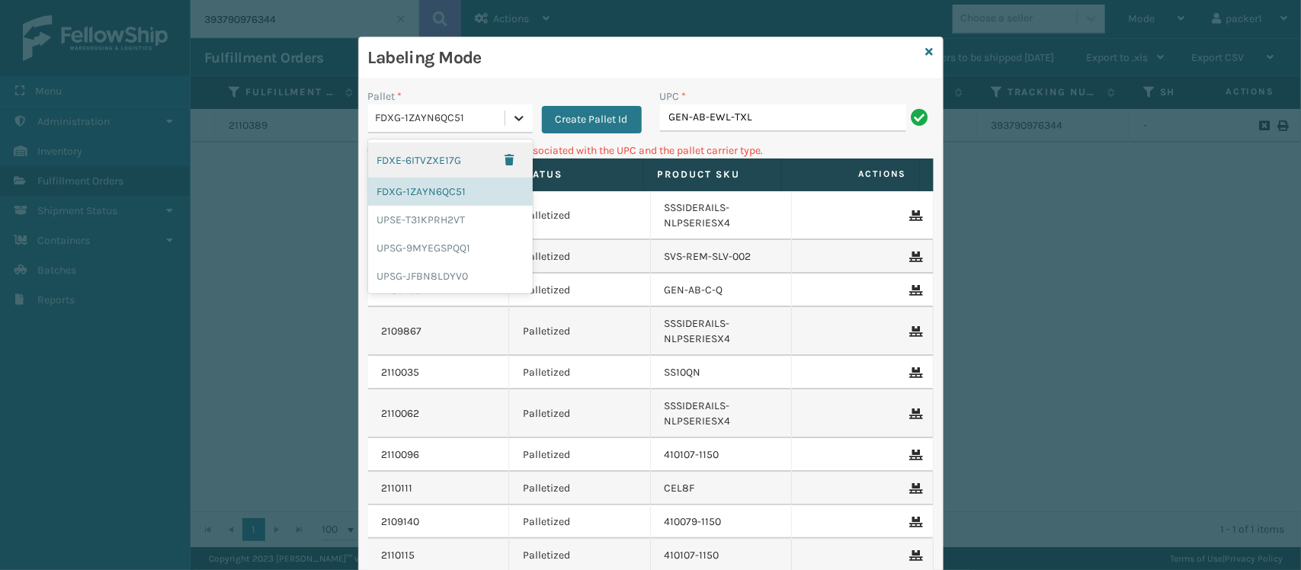
click at [511, 120] on icon at bounding box center [518, 118] width 15 height 15
click at [461, 242] on div "UPSG-9MYEGSPQQ1" at bounding box center [450, 248] width 165 height 28
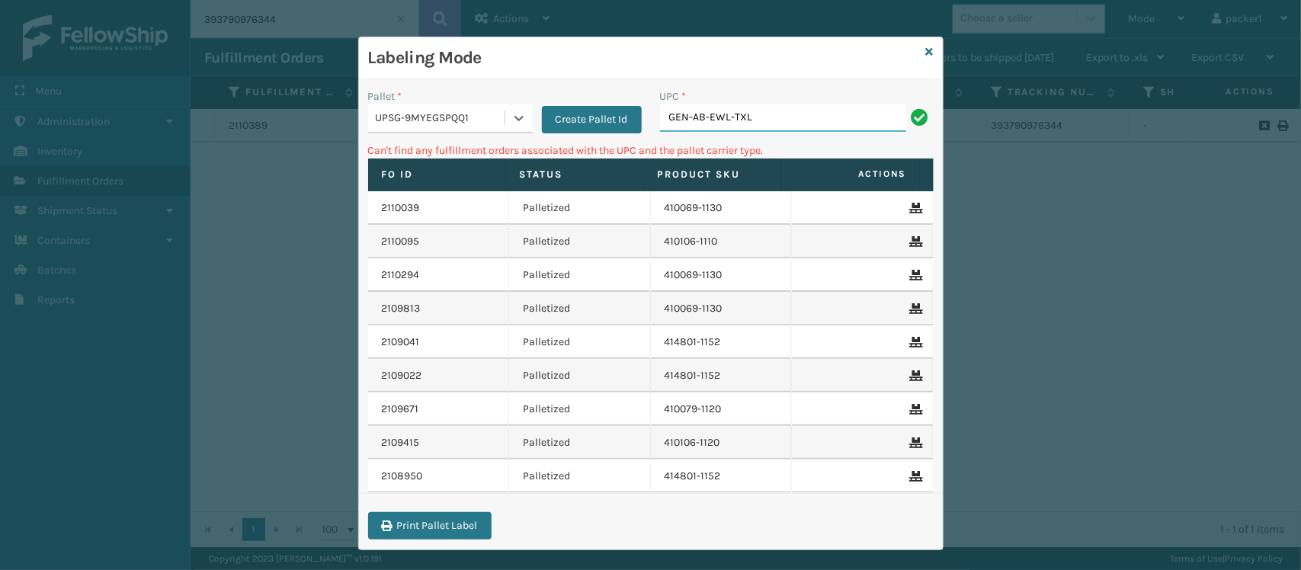
click at [764, 116] on input "GEN-AB-EWL-TXL" at bounding box center [783, 117] width 246 height 27
click at [486, 122] on div "UPSG-9MYEGSPQQ1" at bounding box center [441, 119] width 130 height 16
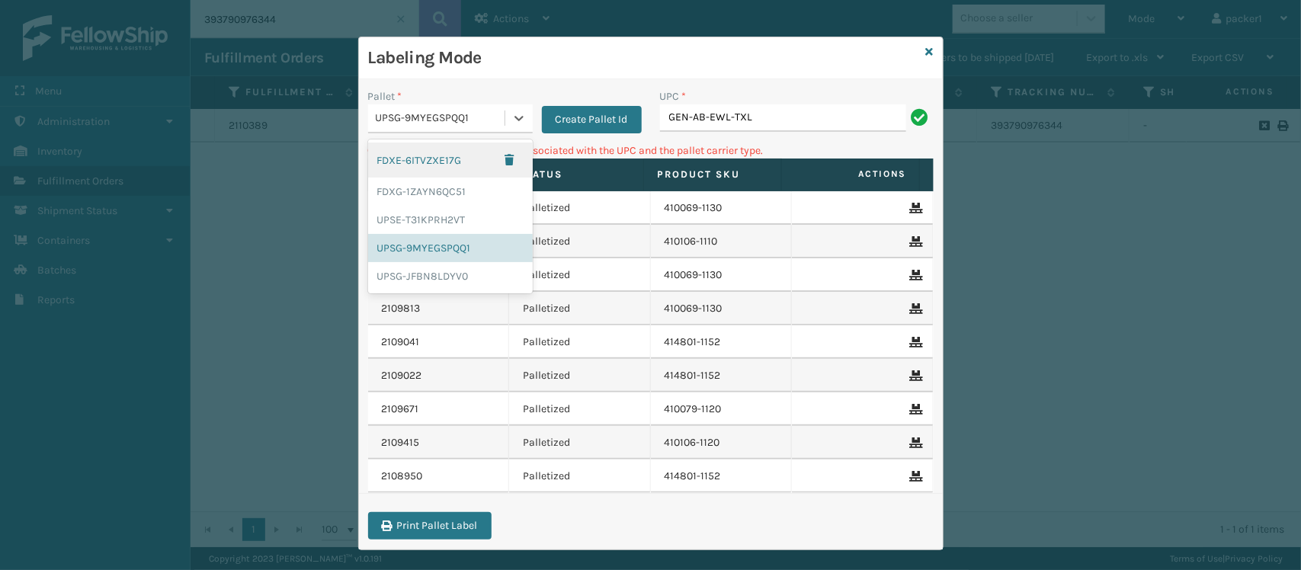
click at [458, 168] on div "FDXE-6ITVZXE17G" at bounding box center [450, 160] width 165 height 35
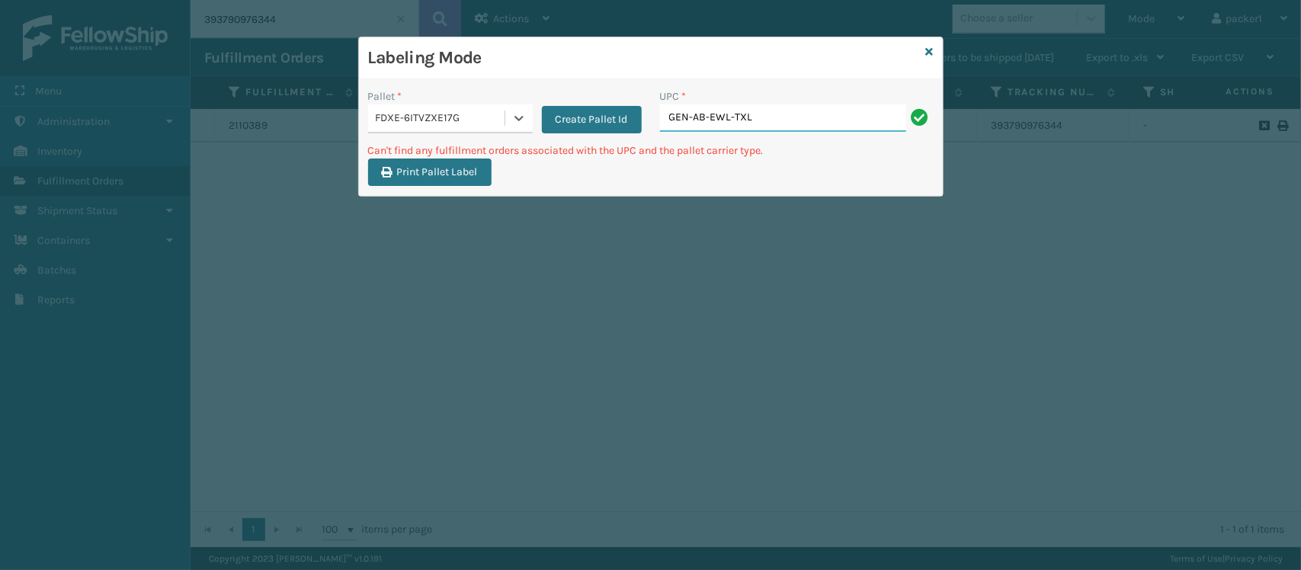
click at [758, 116] on input "GEN-AB-EWL-TXL" at bounding box center [783, 117] width 246 height 27
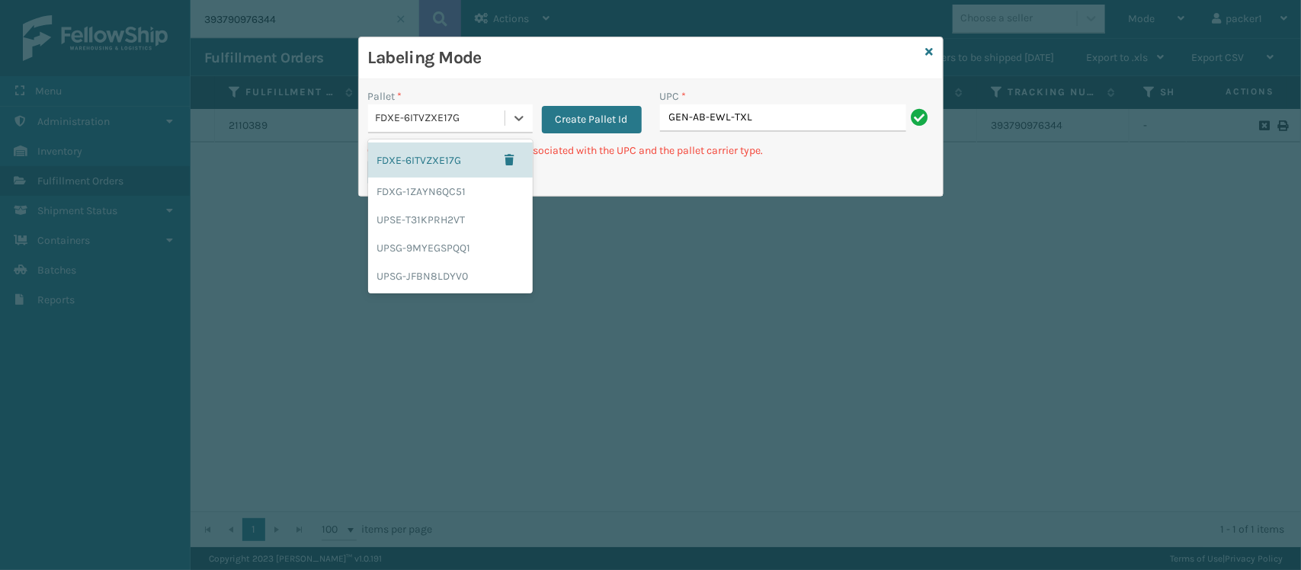
click at [467, 116] on div "FDXE-6ITVZXE17G" at bounding box center [441, 119] width 130 height 16
click at [436, 229] on div "UPSE-T31KPRH2VT" at bounding box center [450, 220] width 165 height 28
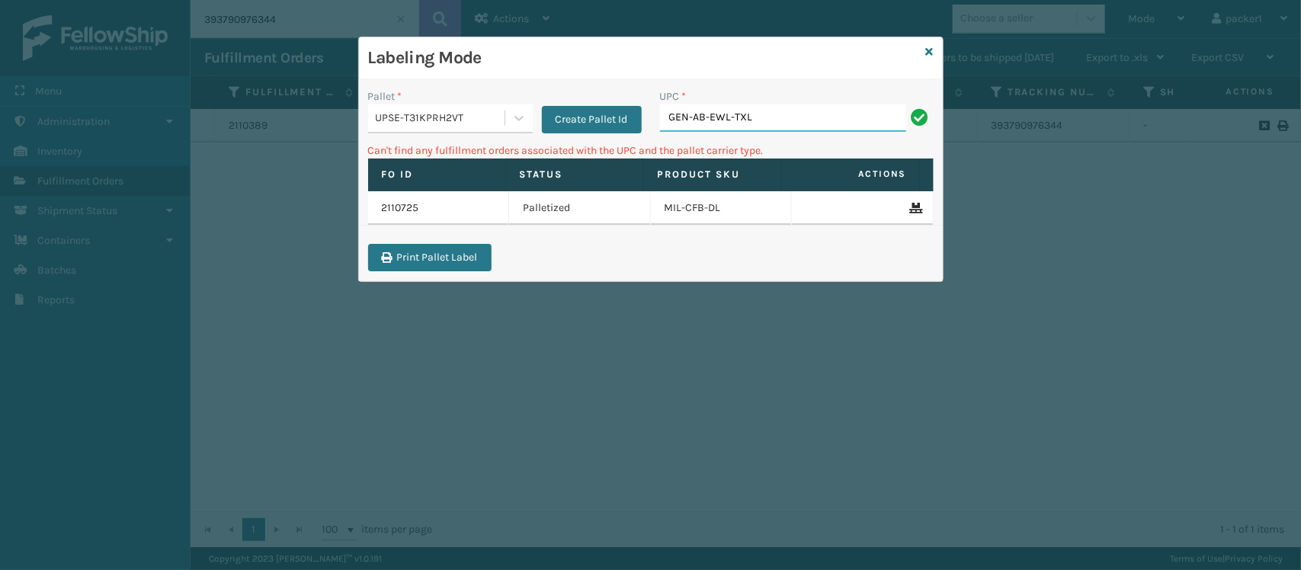
click at [799, 120] on input "GEN-AB-EWL-TXL" at bounding box center [783, 117] width 246 height 27
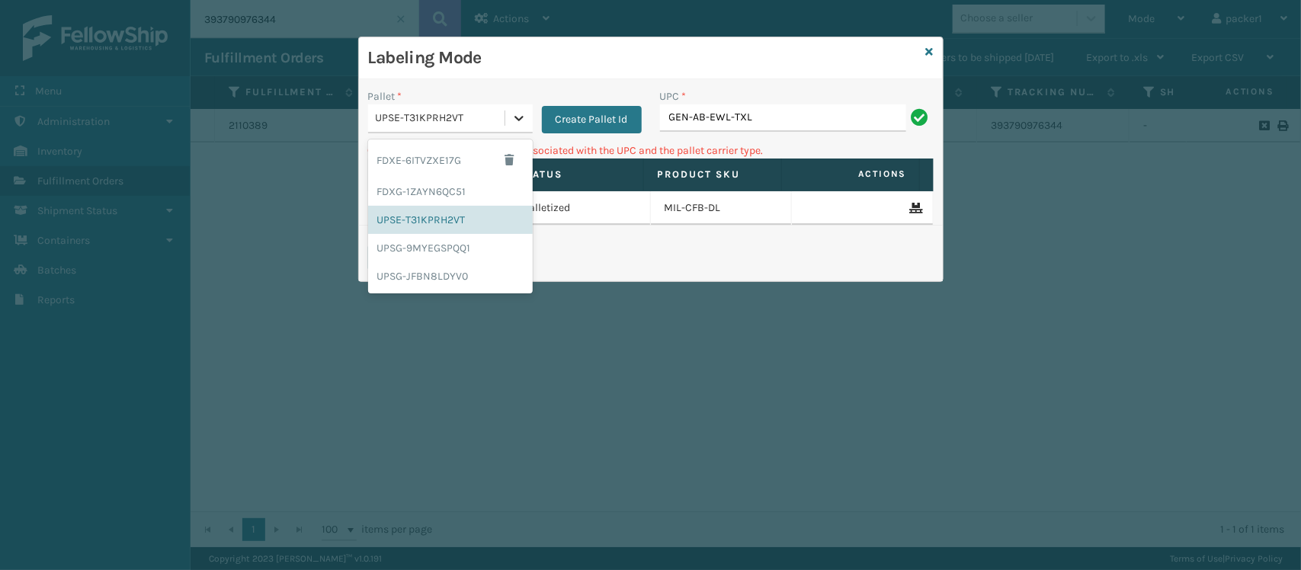
click at [505, 124] on div at bounding box center [518, 117] width 27 height 27
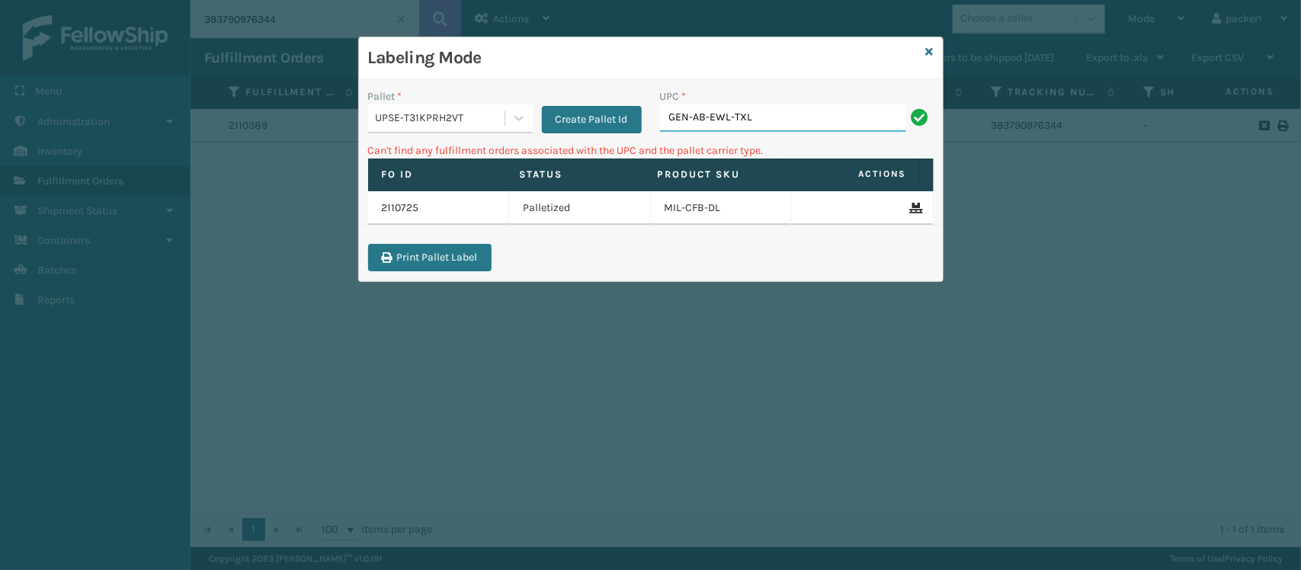
click at [722, 116] on input "GEN-AB-EWL-TXL" at bounding box center [783, 117] width 246 height 27
type input "GEN-AB-ECL-TXL"
click at [520, 124] on icon at bounding box center [518, 118] width 15 height 15
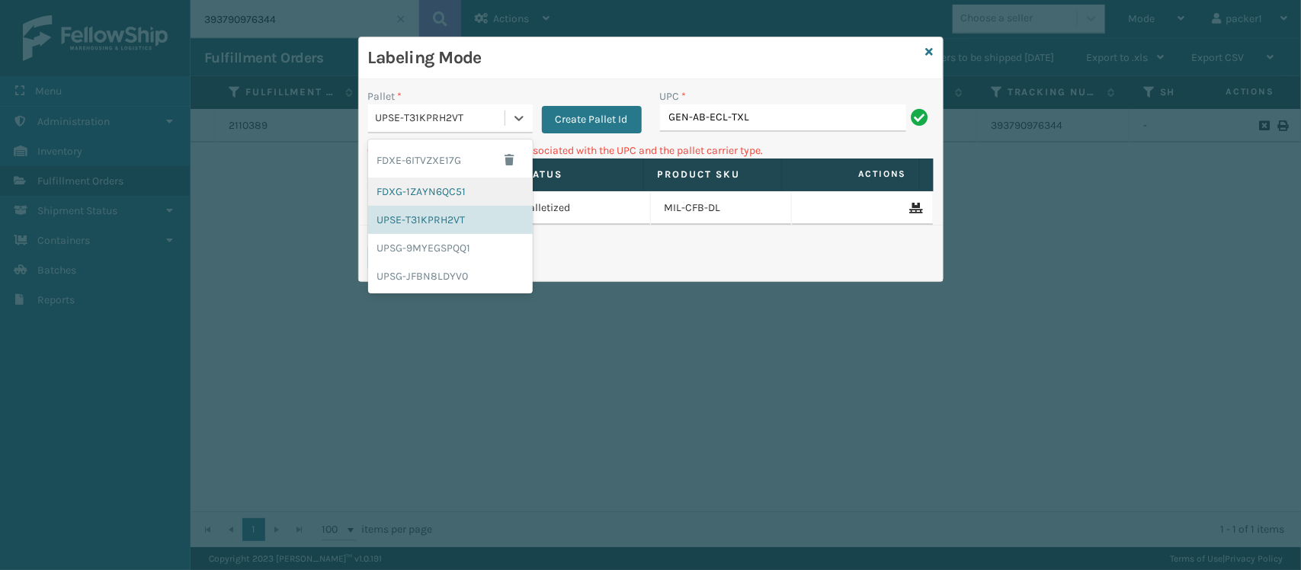
click at [484, 184] on div "FDXG-1ZAYN6QC51" at bounding box center [450, 192] width 165 height 28
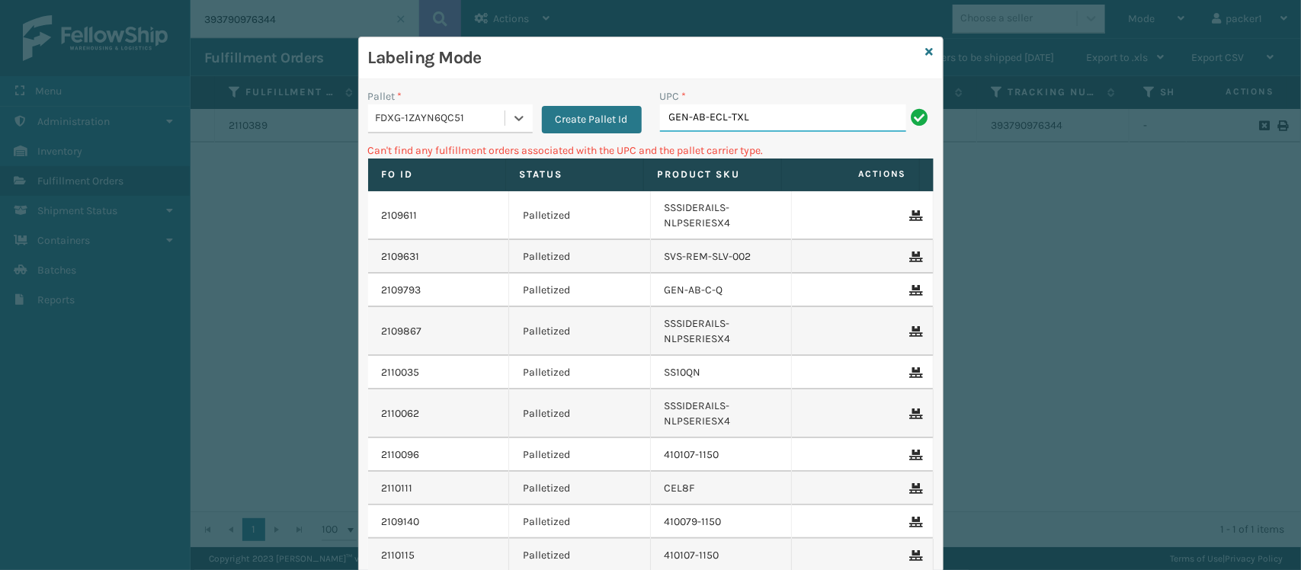
click at [764, 111] on input "GEN-AB-ECL-TXL" at bounding box center [783, 117] width 246 height 27
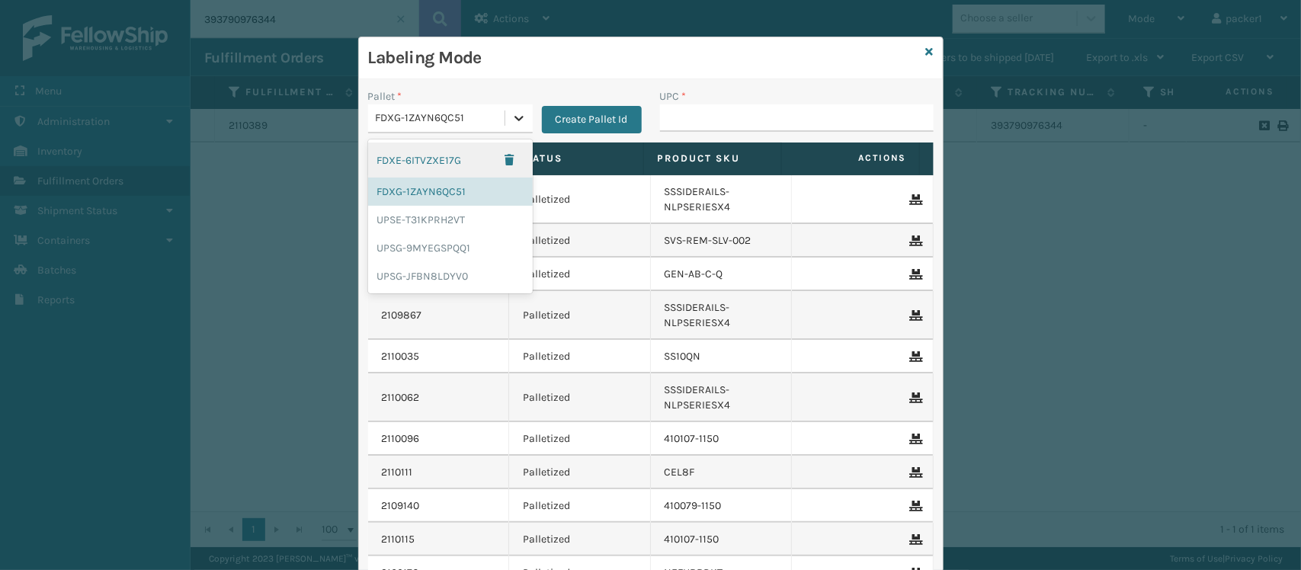
click at [511, 113] on icon at bounding box center [518, 118] width 15 height 15
click at [437, 218] on div "UPSE-T31KPRH2VT" at bounding box center [450, 220] width 165 height 28
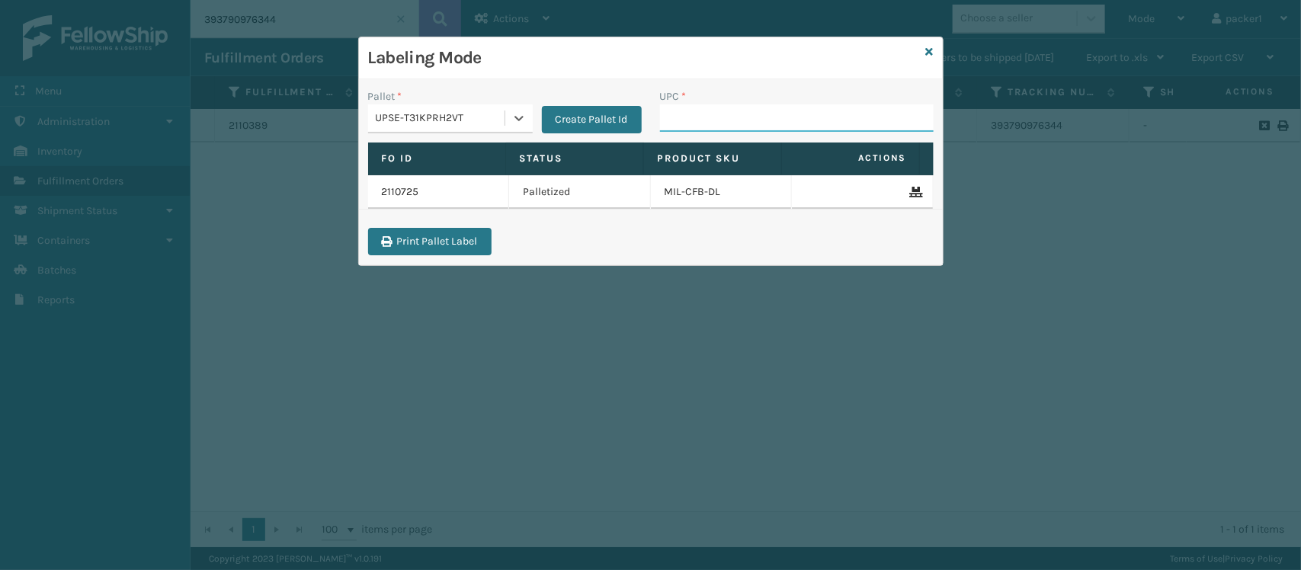
click at [673, 127] on input "UPC *" at bounding box center [797, 117] width 274 height 27
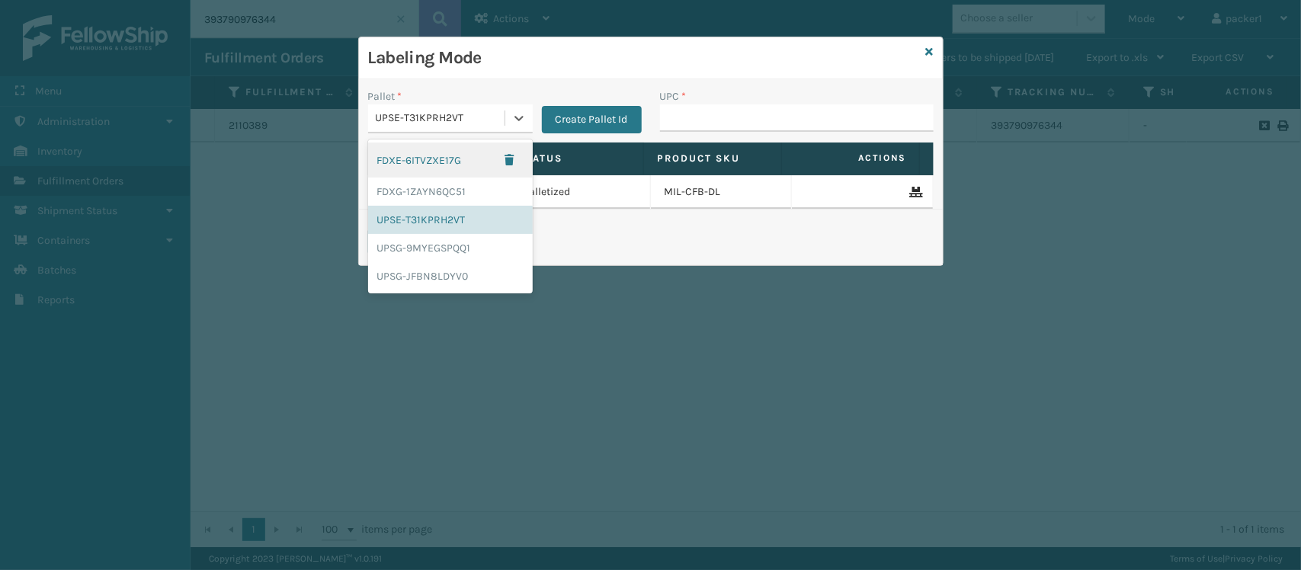
click at [418, 114] on div "UPSE-T31KPRH2VT" at bounding box center [441, 119] width 130 height 16
click at [409, 181] on div "FDXG-1ZAYN6QC51" at bounding box center [450, 192] width 165 height 28
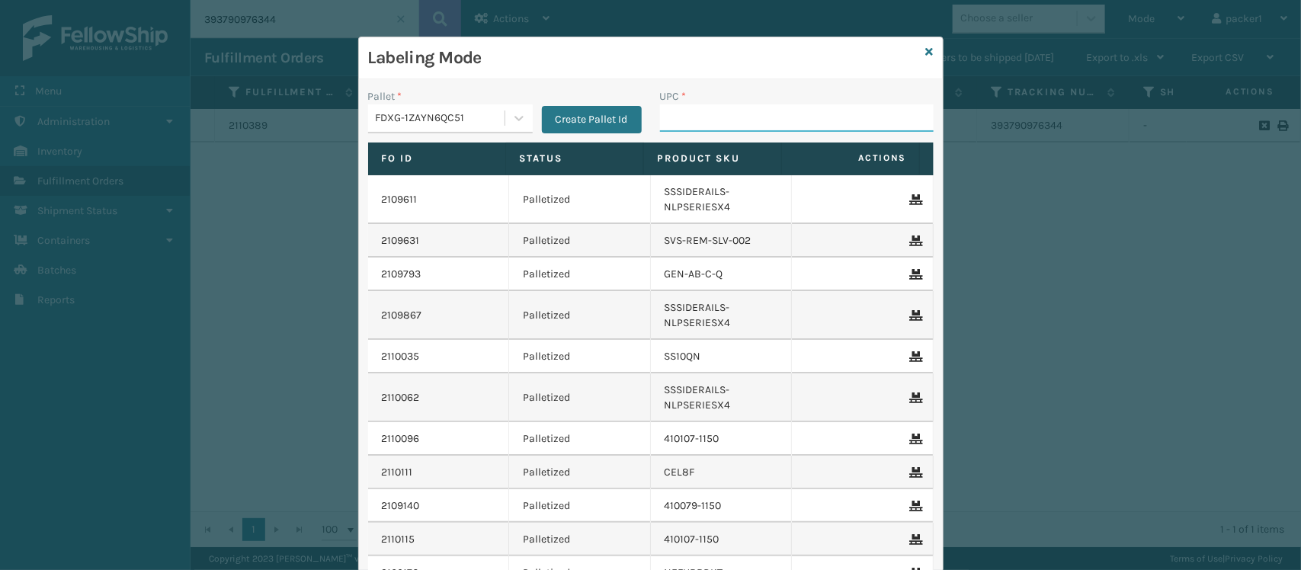
click at [690, 104] on input "UPC *" at bounding box center [797, 117] width 274 height 27
